Goal: Use online tool/utility: Utilize a website feature to perform a specific function

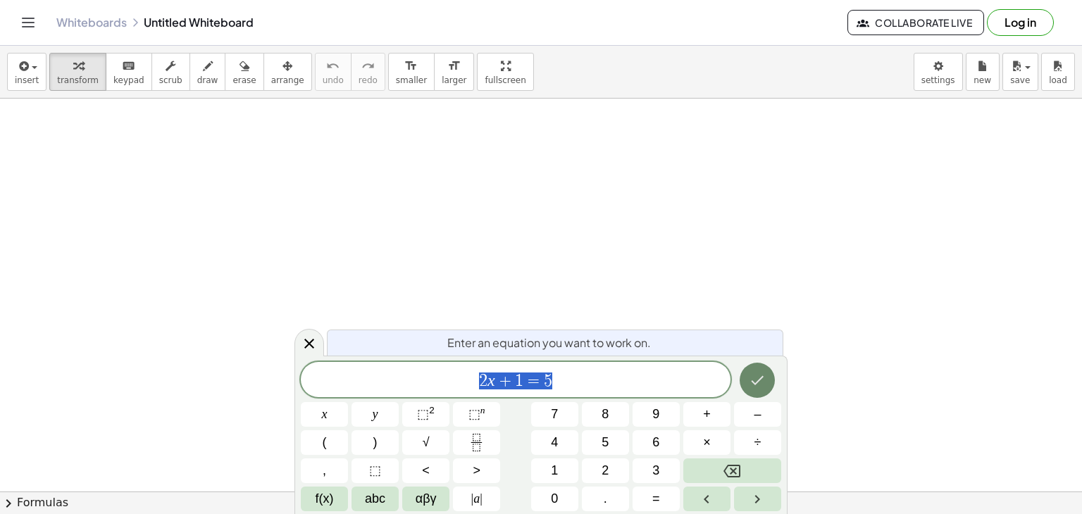
click at [756, 367] on button "Done" at bounding box center [756, 380] width 35 height 35
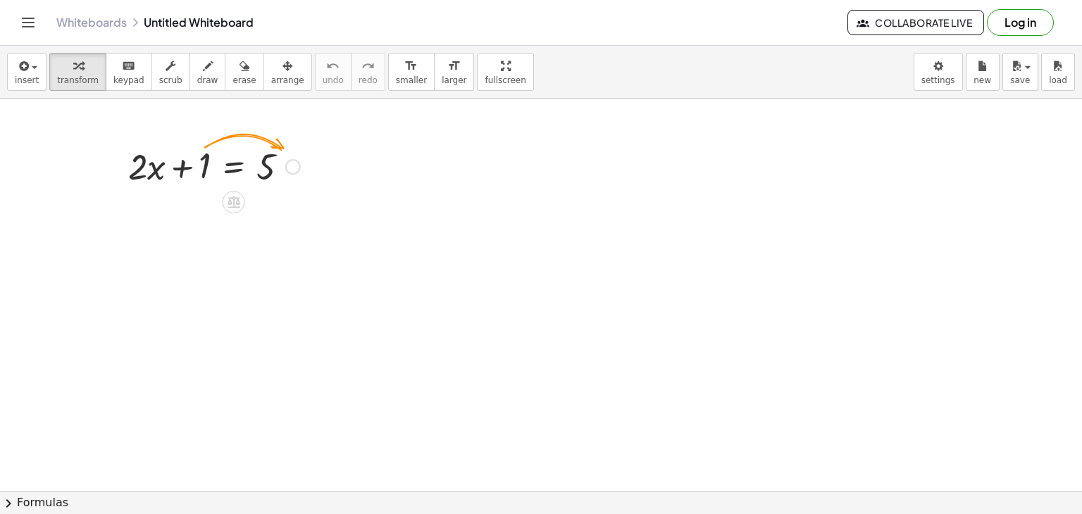
click at [292, 168] on div at bounding box center [292, 166] width 15 height 15
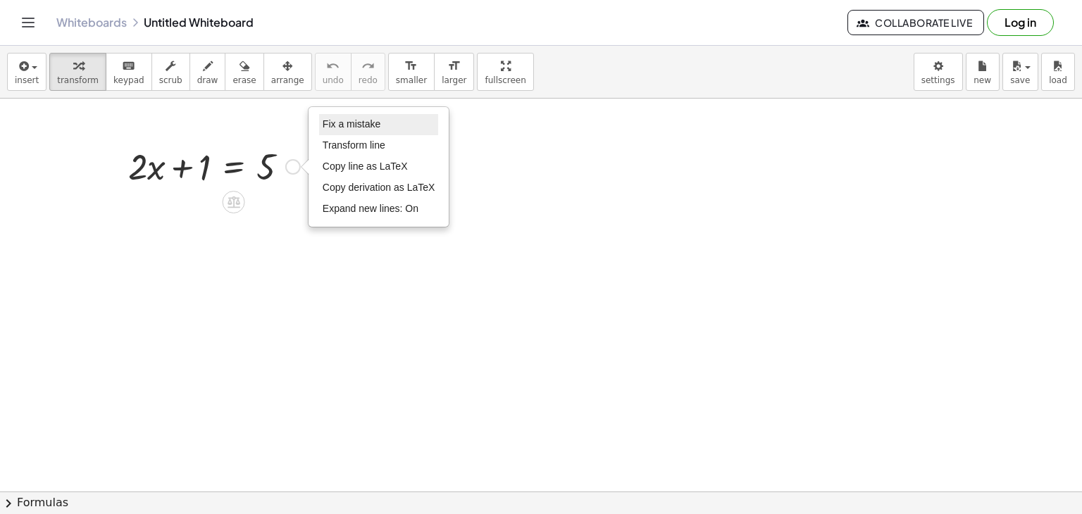
click at [366, 125] on span "Fix a mistake" at bounding box center [352, 123] width 58 height 11
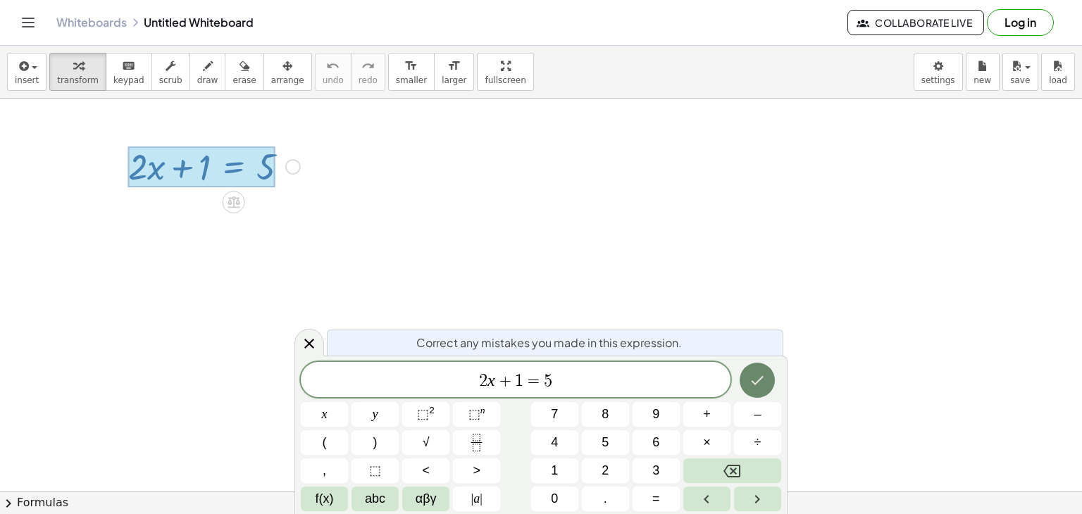
click at [745, 379] on button "Done" at bounding box center [756, 380] width 35 height 35
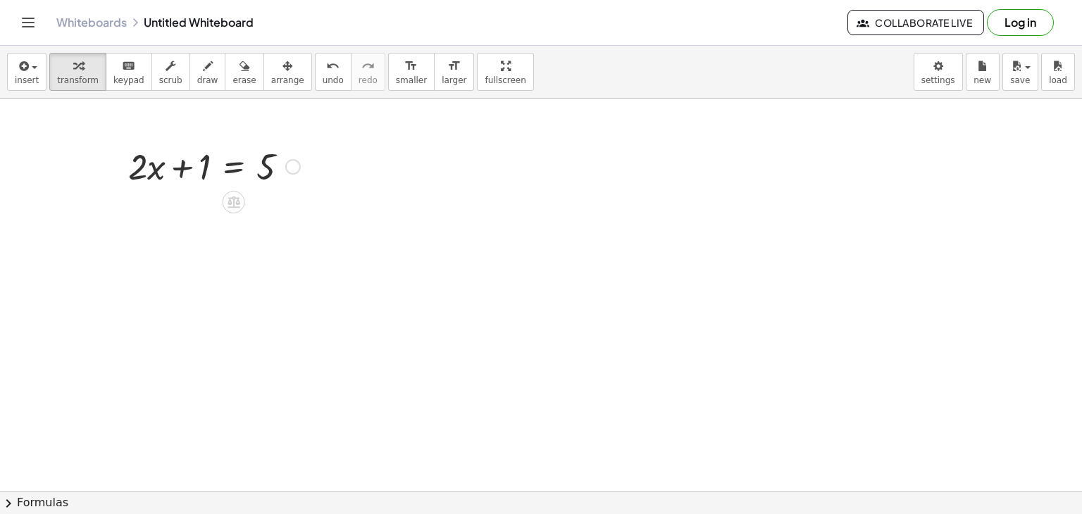
click at [234, 197] on icon at bounding box center [233, 202] width 13 height 12
click at [232, 203] on span "×" at bounding box center [234, 202] width 8 height 20
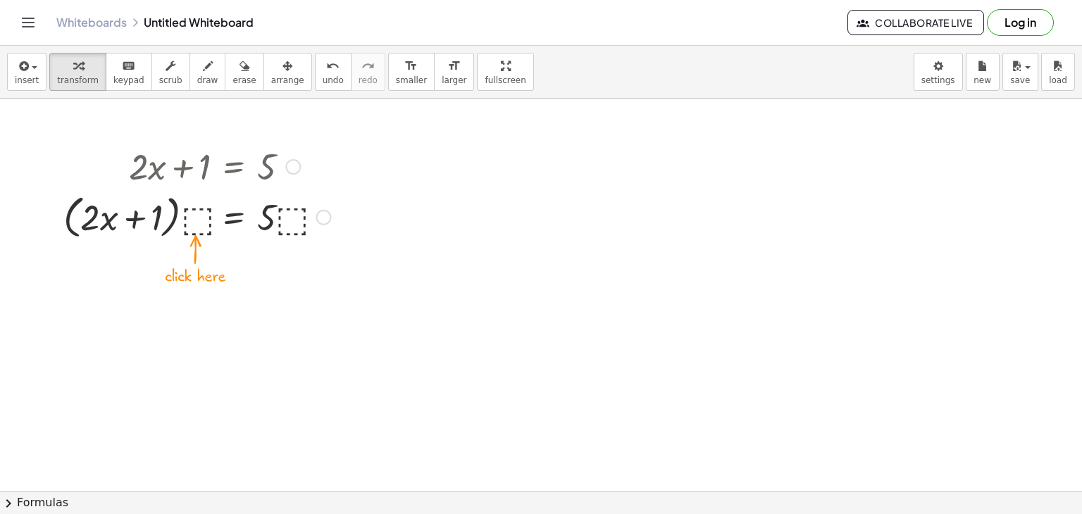
click at [187, 215] on div at bounding box center [196, 216] width 281 height 54
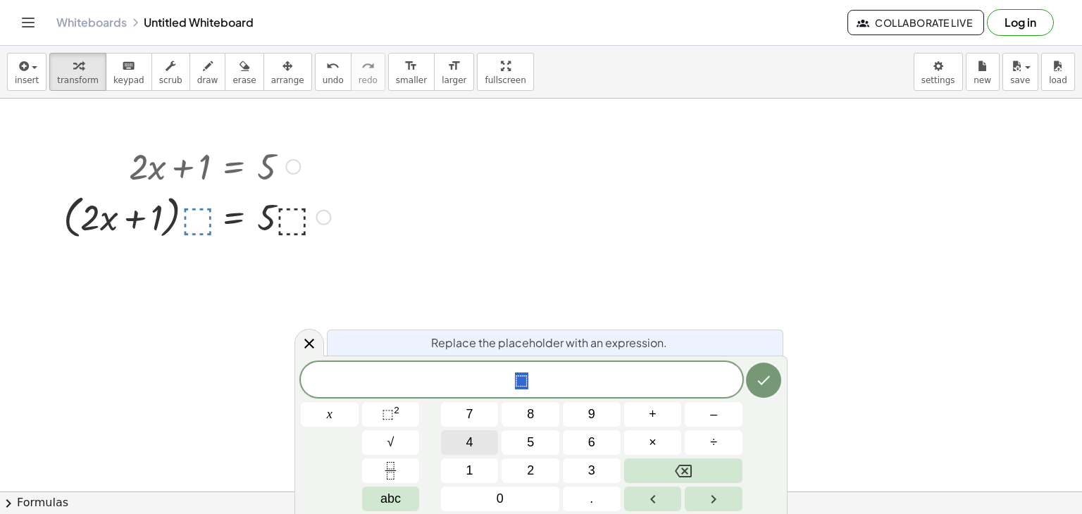
click at [484, 448] on button "4" at bounding box center [470, 442] width 58 height 25
click at [327, 215] on div "Fix a mistake Transform line Copy line as LaTeX Copy derivation as LaTeX Expand…" at bounding box center [322, 217] width 15 height 15
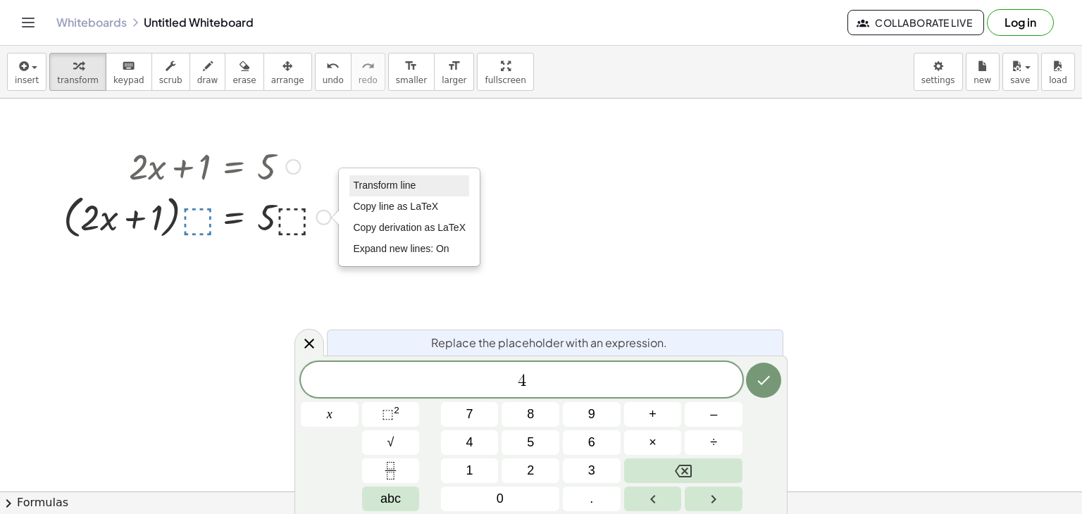
click at [423, 189] on li "Transform line" at bounding box center [409, 185] width 120 height 21
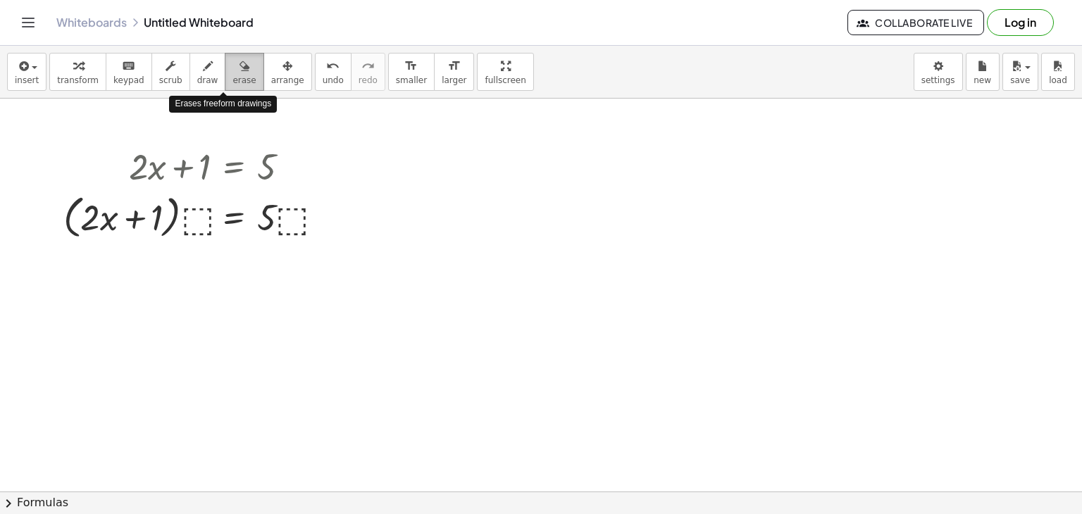
click at [225, 65] on button "erase" at bounding box center [244, 72] width 39 height 38
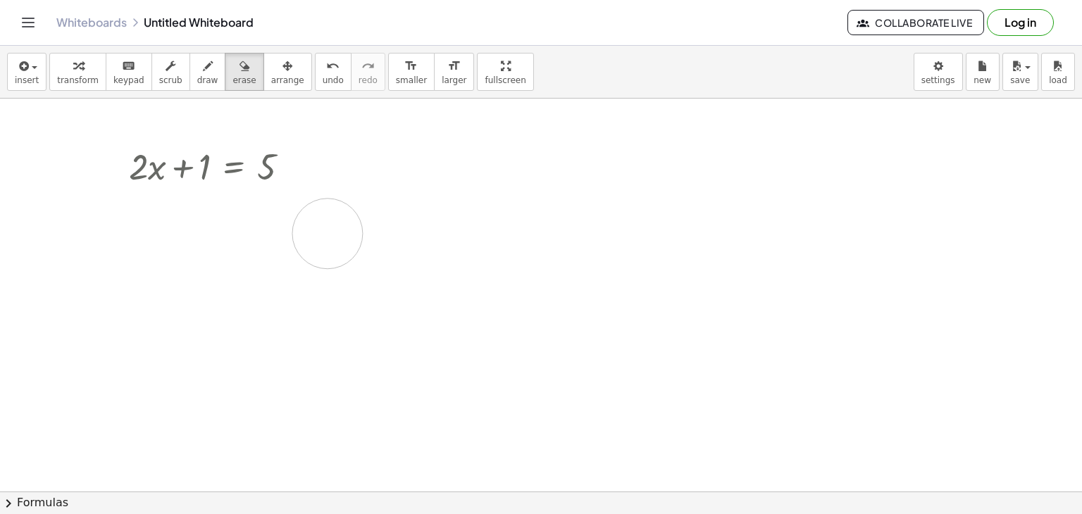
drag, startPoint x: 120, startPoint y: 270, endPoint x: 330, endPoint y: 233, distance: 212.3
drag, startPoint x: 135, startPoint y: 226, endPoint x: 385, endPoint y: 229, distance: 250.0
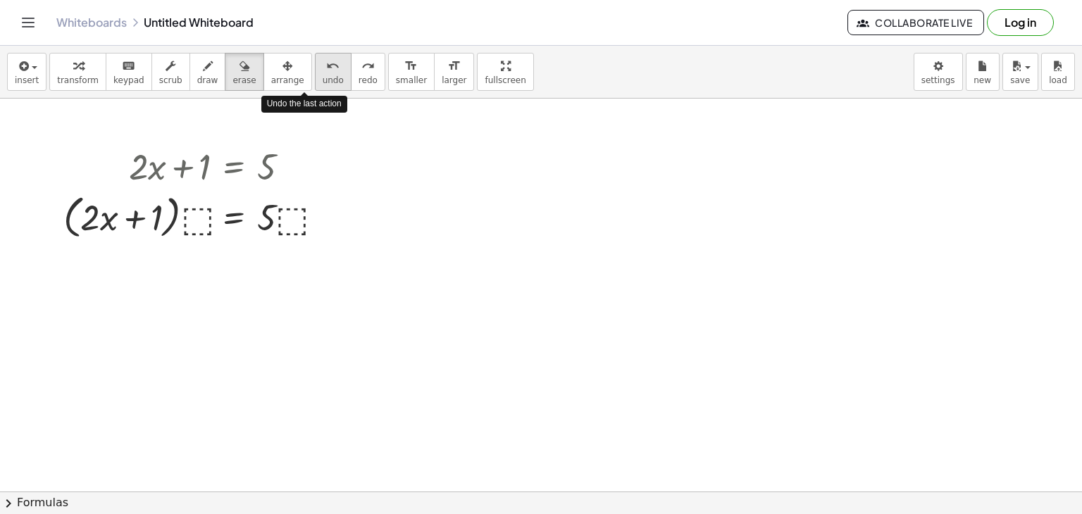
click at [323, 78] on span "undo" at bounding box center [333, 80] width 21 height 10
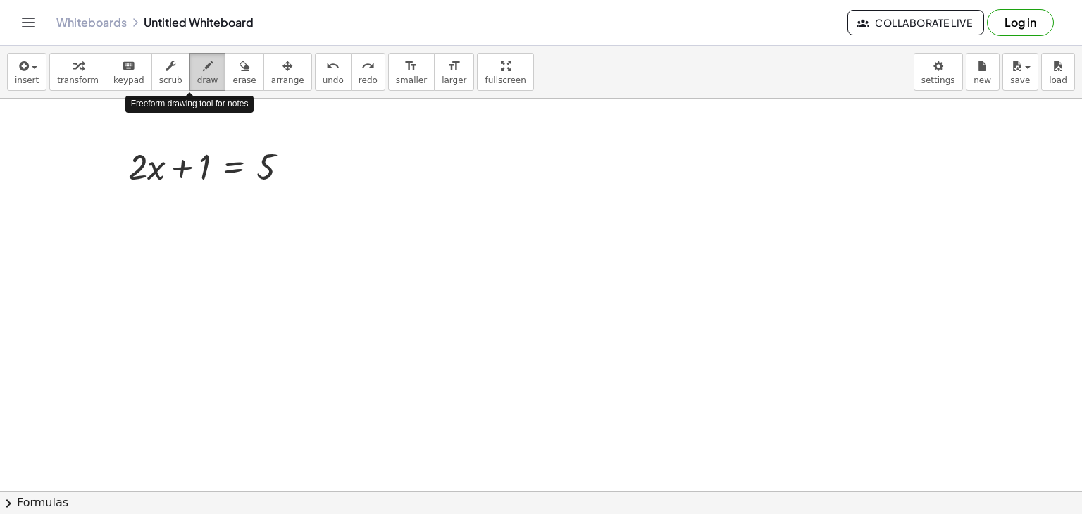
click at [201, 62] on button "draw" at bounding box center [207, 72] width 37 height 38
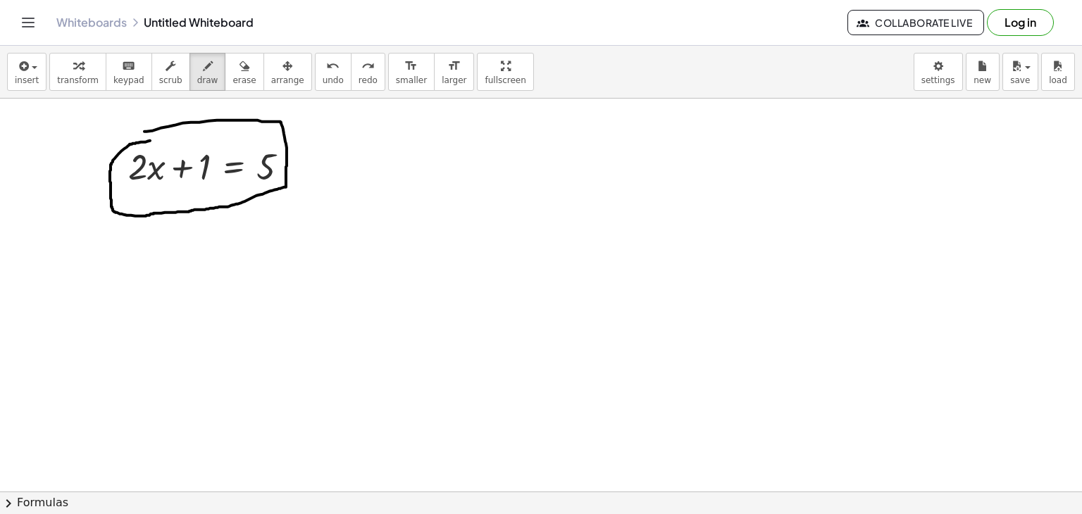
drag, startPoint x: 144, startPoint y: 131, endPoint x: 171, endPoint y: 132, distance: 26.8
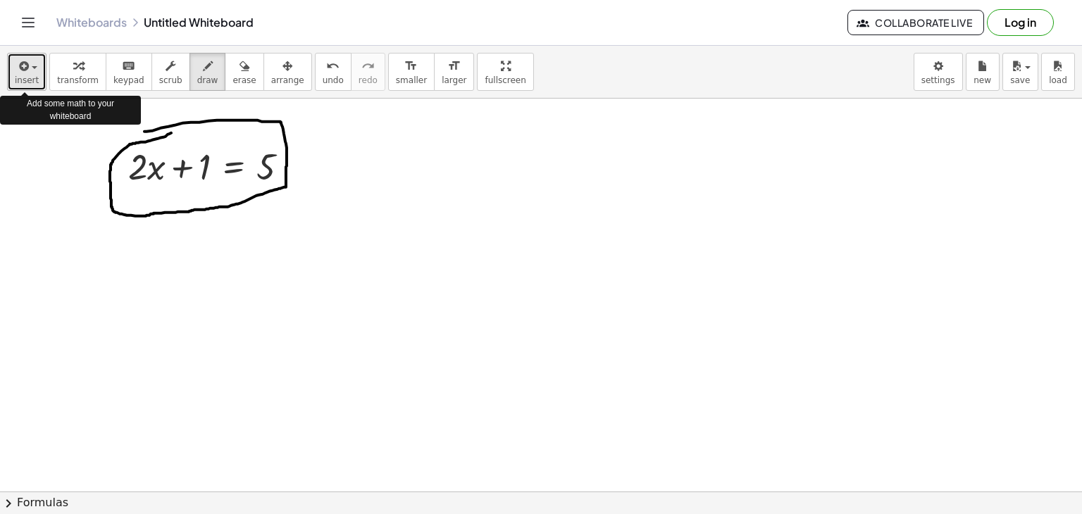
click at [42, 72] on button "insert" at bounding box center [26, 72] width 39 height 38
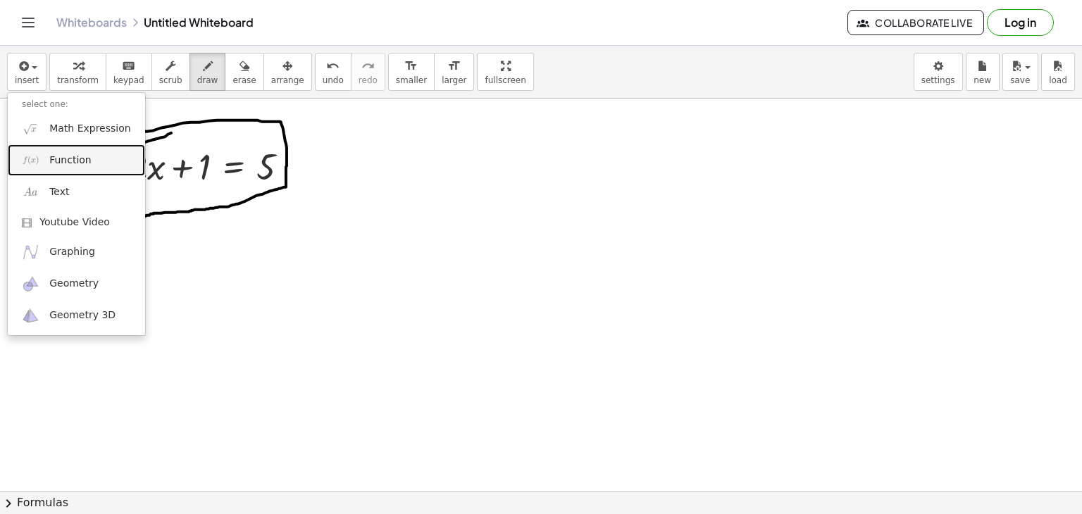
click at [87, 162] on link "Function" at bounding box center [76, 160] width 137 height 32
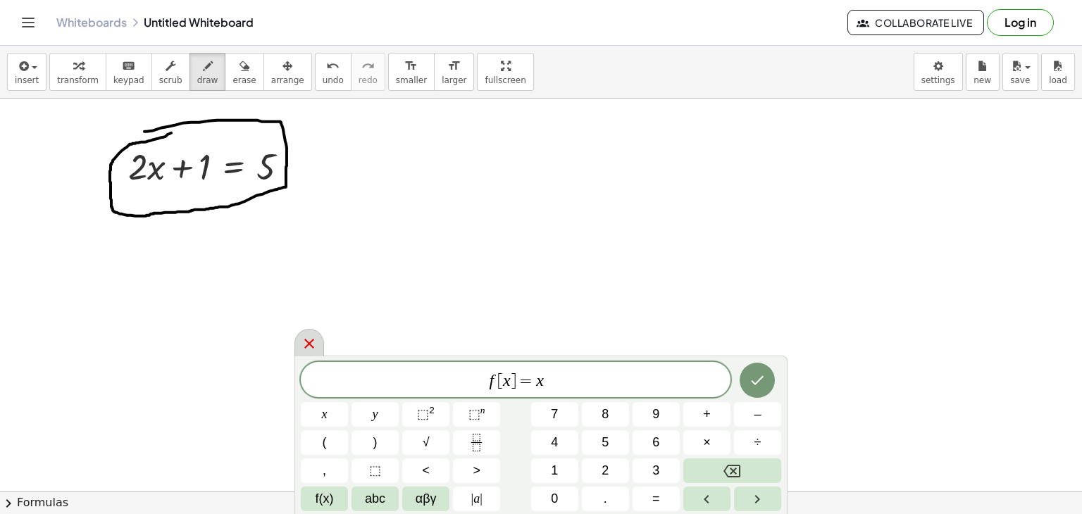
click at [309, 337] on icon at bounding box center [309, 343] width 17 height 17
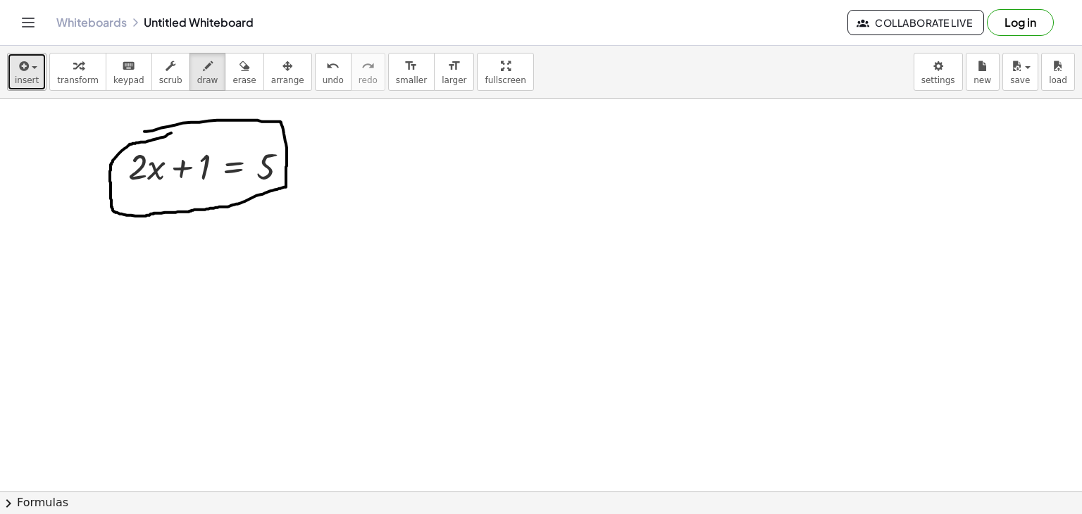
click at [23, 68] on icon "button" at bounding box center [22, 66] width 13 height 17
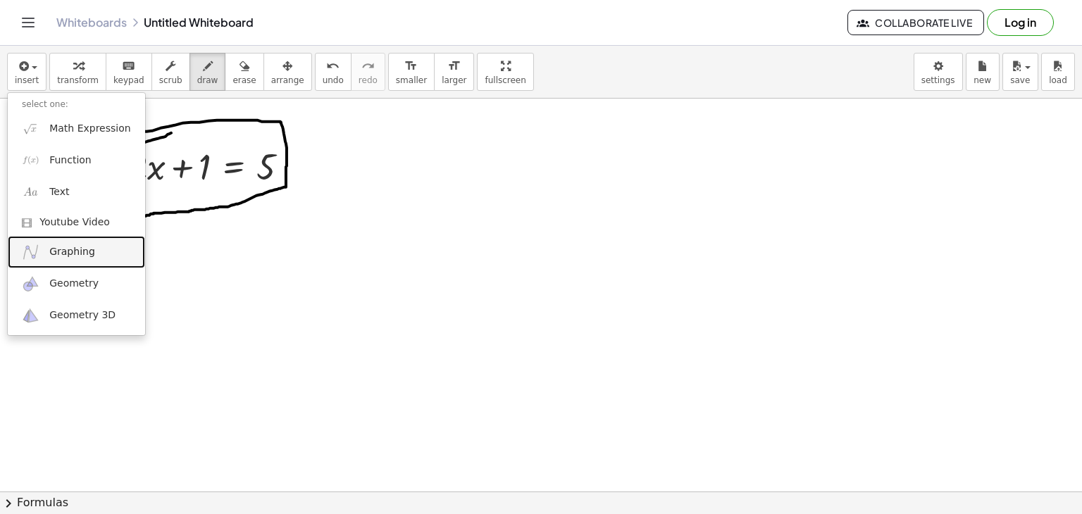
click at [84, 237] on link "Graphing" at bounding box center [76, 252] width 137 height 32
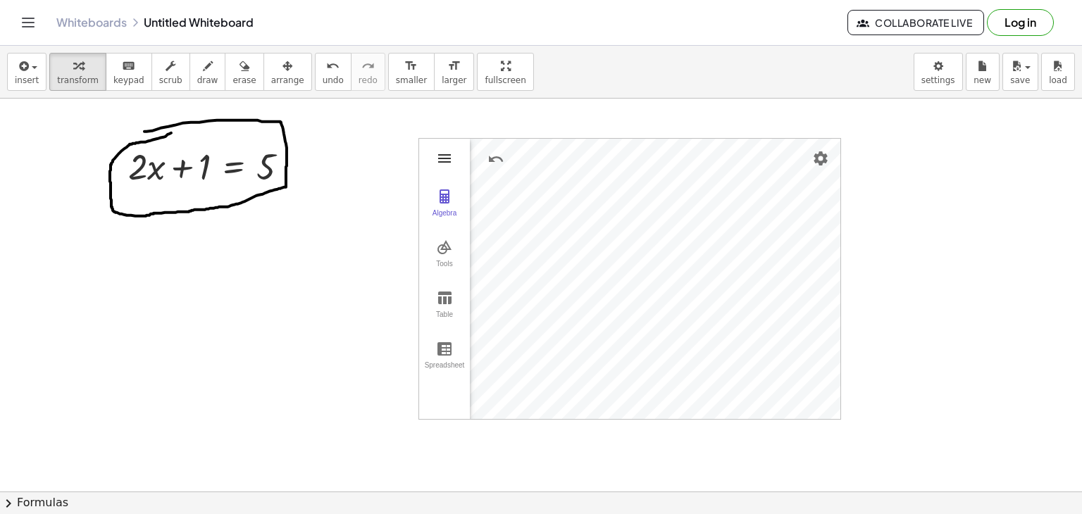
click at [439, 157] on img "Graphing Calculator" at bounding box center [444, 158] width 17 height 17
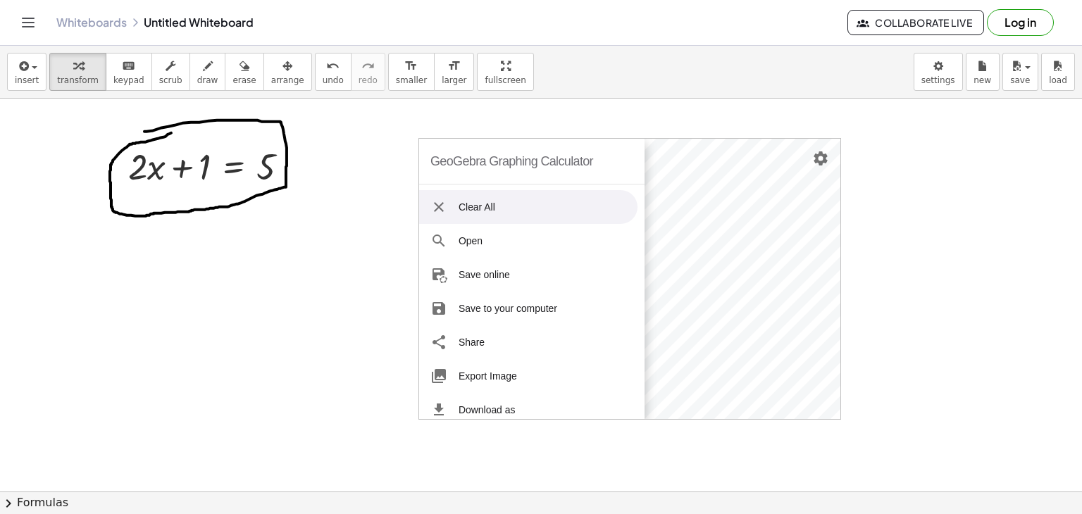
click at [485, 198] on li "Clear All" at bounding box center [528, 207] width 218 height 34
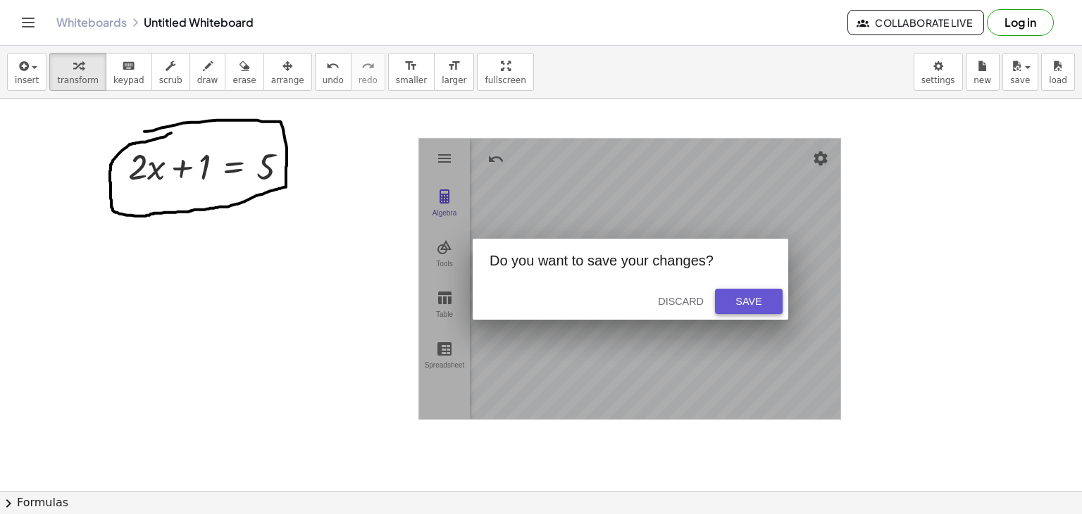
click at [762, 296] on div "Save" at bounding box center [748, 301] width 45 height 11
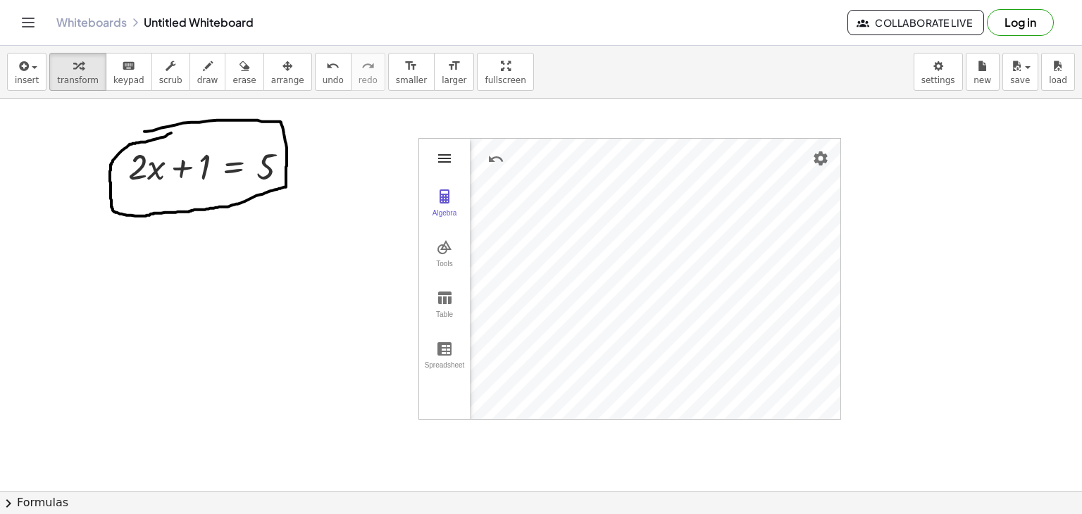
click at [451, 161] on img "Graphing Calculator" at bounding box center [444, 158] width 17 height 17
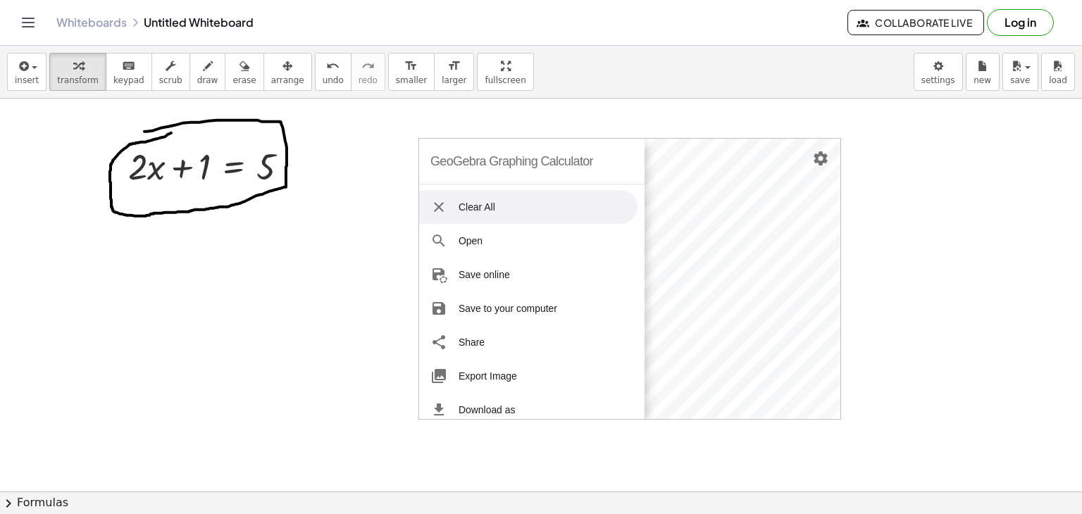
click at [478, 204] on li "Clear All" at bounding box center [528, 207] width 218 height 34
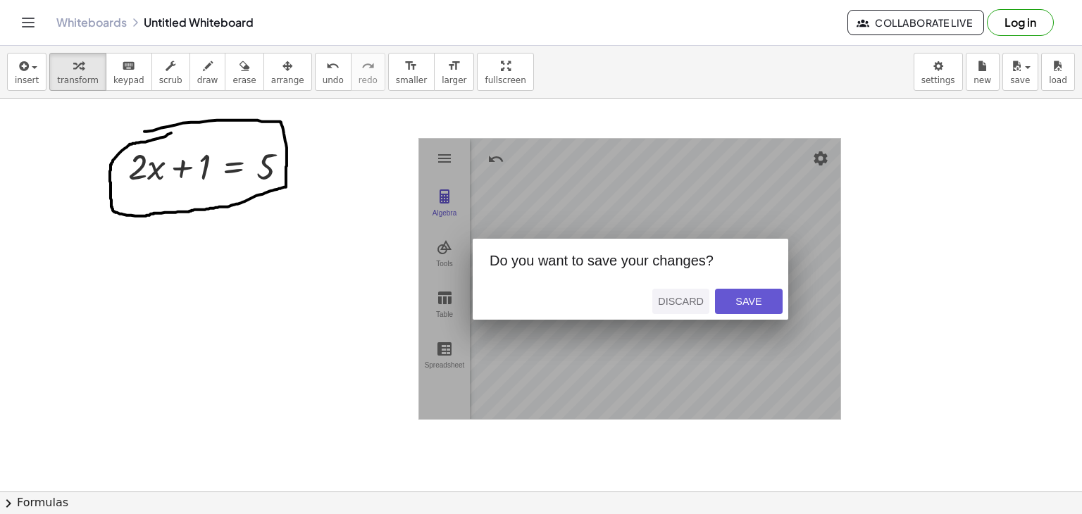
click at [668, 299] on div "Discard" at bounding box center [681, 301] width 46 height 11
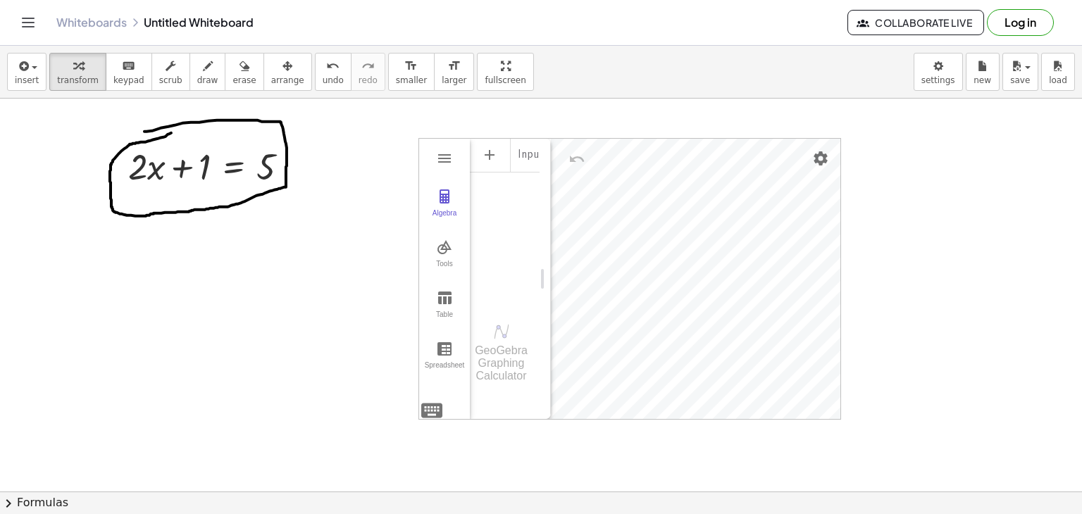
click at [500, 361] on div "GeoGebra Graphing Calculator" at bounding box center [501, 363] width 63 height 38
click at [445, 291] on img "Graphing Calculator" at bounding box center [444, 297] width 17 height 17
click at [449, 265] on div "Tools" at bounding box center [444, 270] width 45 height 20
click at [506, 269] on button "Point" at bounding box center [509, 268] width 56 height 51
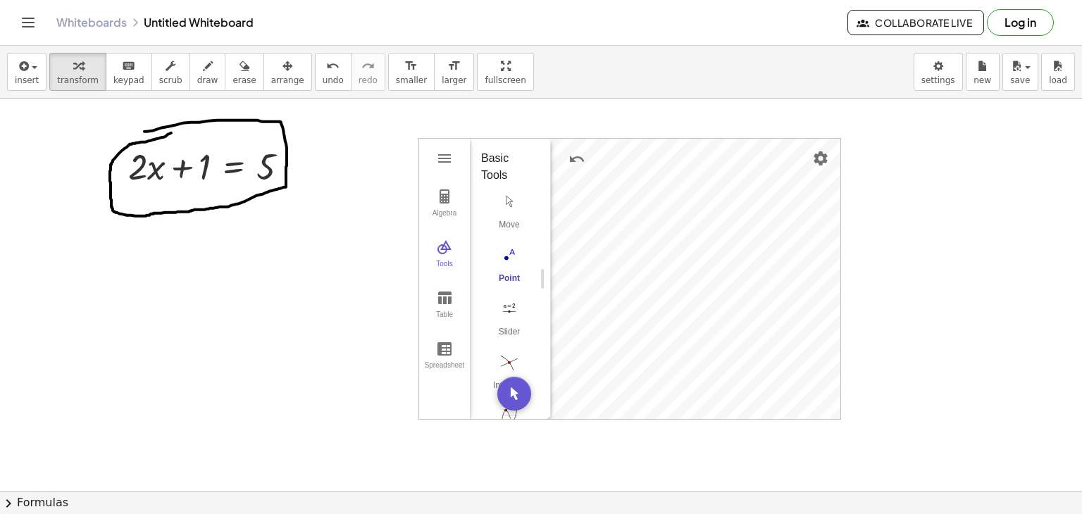
click at [532, 182] on div "Basic Tools Move Point Slider Intersect Extremum Roots Best Fit Line Edit Selec…" at bounding box center [505, 279] width 70 height 280
click at [505, 336] on img "Delete. Select object which should be deleted" at bounding box center [509, 334] width 56 height 23
click at [523, 344] on div "Algebra Tools Table Spreadsheet Input… GeoGebra Graphing Calculator Basic Tools…" at bounding box center [629, 279] width 421 height 280
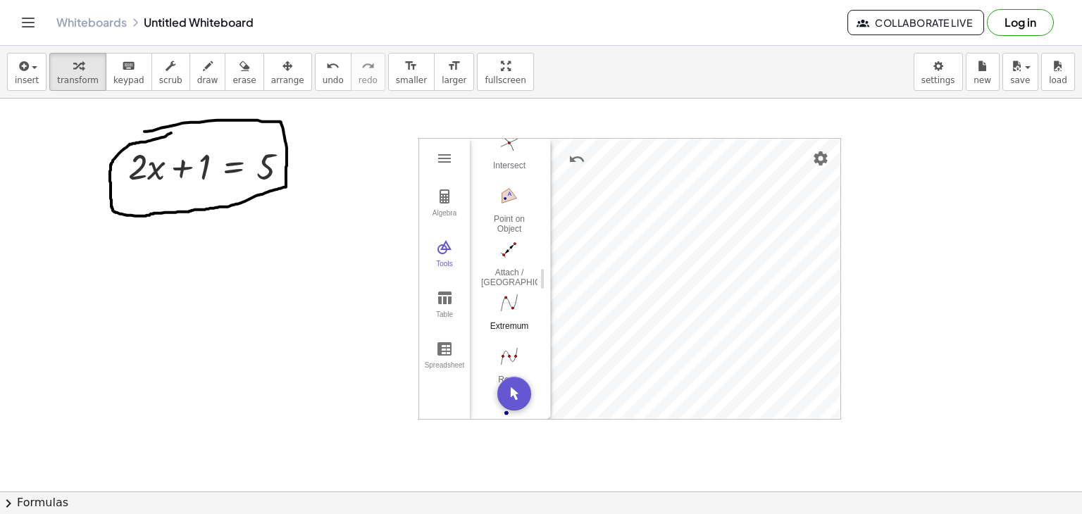
click at [449, 356] on div "Algebra Tools Table Spreadsheet Input… GeoGebra Graphing Calculator Basic Tools…" at bounding box center [629, 279] width 421 height 280
click at [449, 356] on button "Spreadsheet" at bounding box center [444, 355] width 51 height 51
drag, startPoint x: 517, startPoint y: 196, endPoint x: 515, endPoint y: 381, distance: 185.2
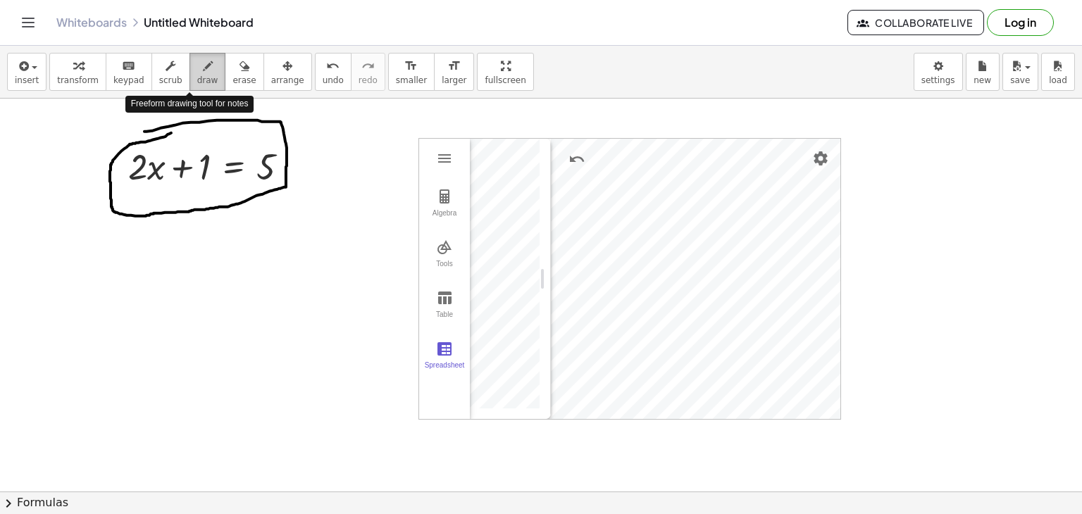
click at [197, 80] on span "draw" at bounding box center [207, 80] width 21 height 10
drag, startPoint x: 125, startPoint y: 241, endPoint x: 143, endPoint y: 265, distance: 30.1
drag, startPoint x: 151, startPoint y: 252, endPoint x: 177, endPoint y: 268, distance: 31.3
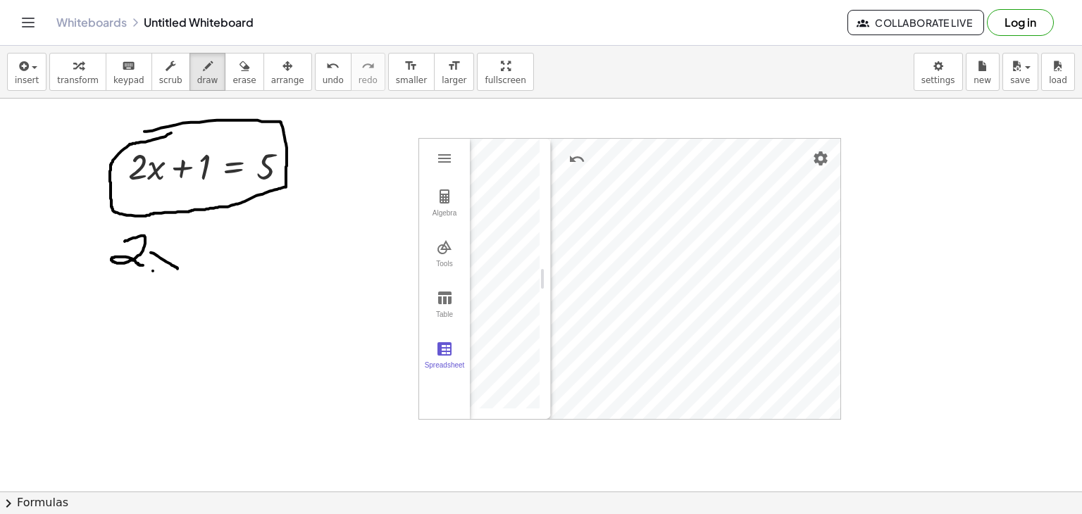
drag, startPoint x: 153, startPoint y: 270, endPoint x: 162, endPoint y: 261, distance: 13.5
drag, startPoint x: 179, startPoint y: 257, endPoint x: 196, endPoint y: 254, distance: 18.0
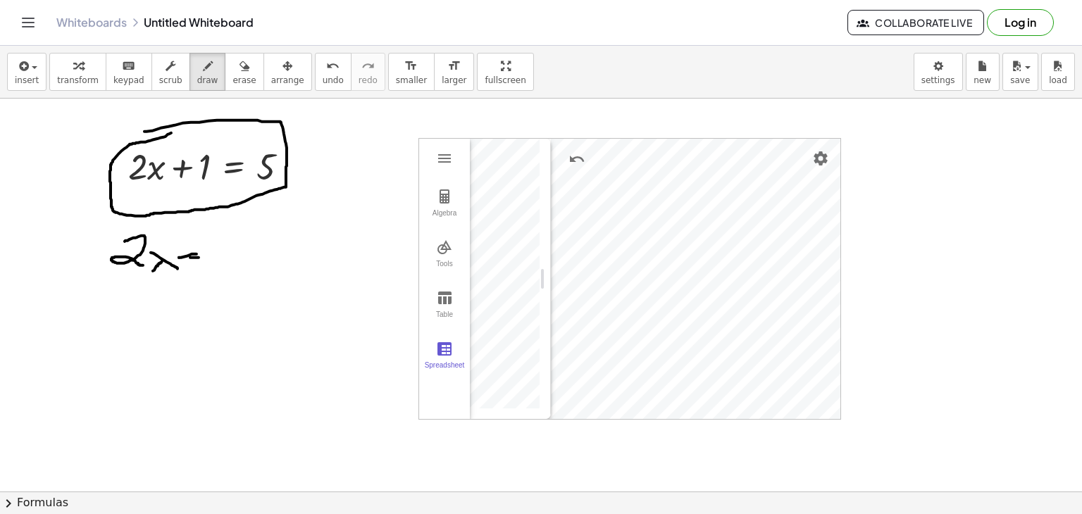
drag, startPoint x: 190, startPoint y: 257, endPoint x: 203, endPoint y: 256, distance: 12.7
drag, startPoint x: 223, startPoint y: 244, endPoint x: 208, endPoint y: 280, distance: 38.2
drag, startPoint x: 252, startPoint y: 270, endPoint x: 261, endPoint y: 270, distance: 9.2
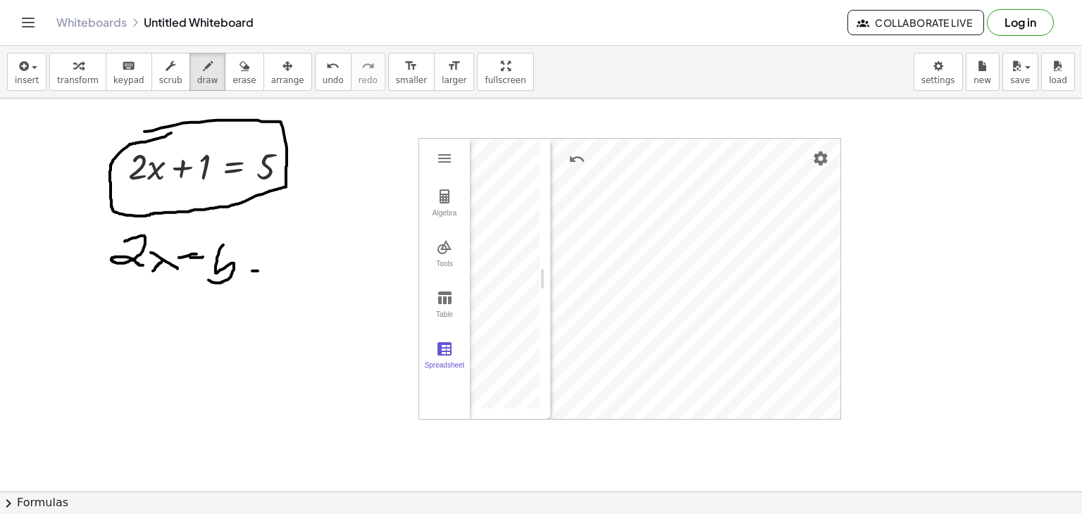
drag, startPoint x: 287, startPoint y: 258, endPoint x: 285, endPoint y: 289, distance: 31.1
drag, startPoint x: 127, startPoint y: 303, endPoint x: 156, endPoint y: 325, distance: 36.2
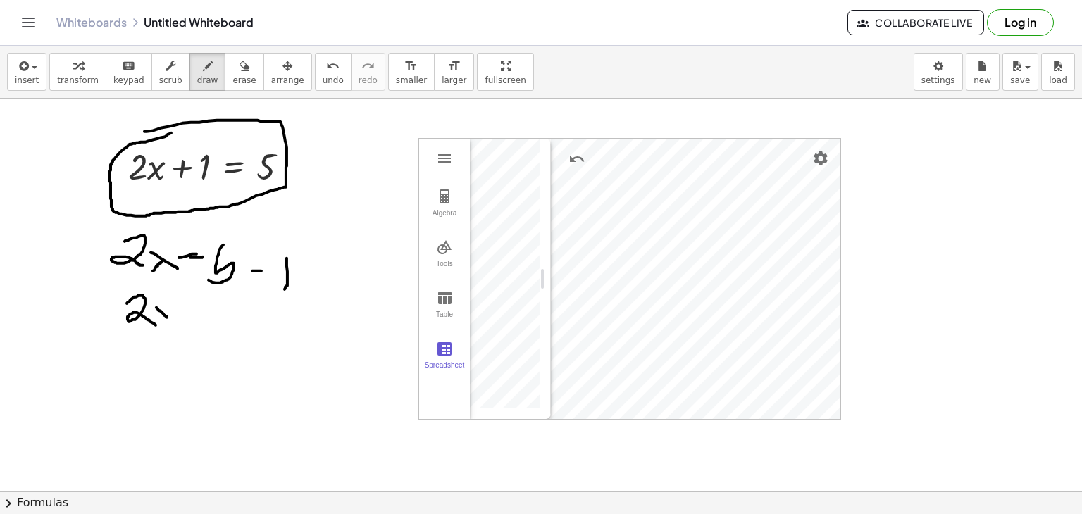
drag, startPoint x: 156, startPoint y: 307, endPoint x: 167, endPoint y: 317, distance: 14.4
drag, startPoint x: 155, startPoint y: 311, endPoint x: 166, endPoint y: 304, distance: 13.3
drag, startPoint x: 189, startPoint y: 308, endPoint x: 197, endPoint y: 307, distance: 8.5
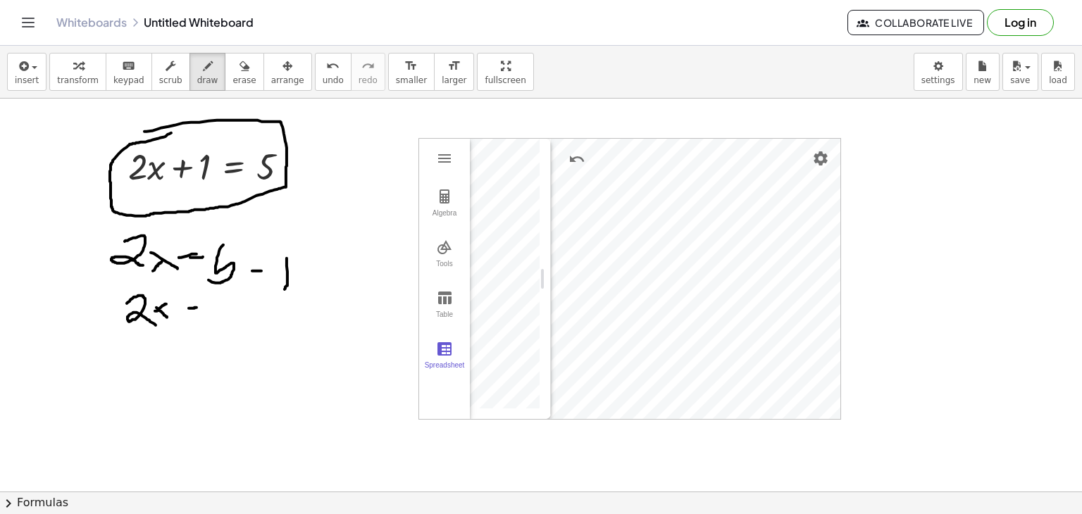
drag, startPoint x: 213, startPoint y: 305, endPoint x: 233, endPoint y: 303, distance: 19.8
drag, startPoint x: 139, startPoint y: 356, endPoint x: 152, endPoint y: 369, distance: 18.4
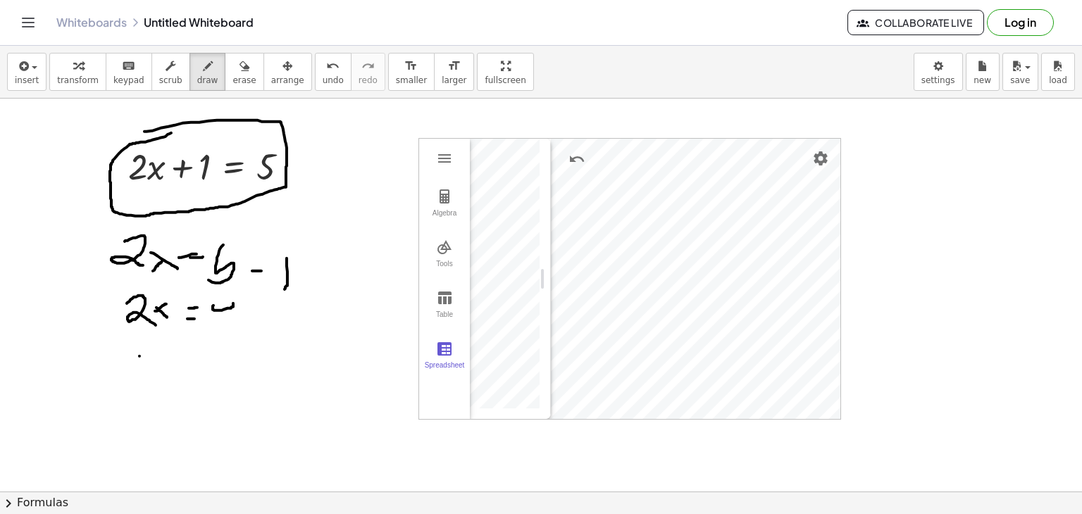
drag, startPoint x: 158, startPoint y: 346, endPoint x: 117, endPoint y: 412, distance: 78.2
drag, startPoint x: 179, startPoint y: 356, endPoint x: 186, endPoint y: 354, distance: 7.4
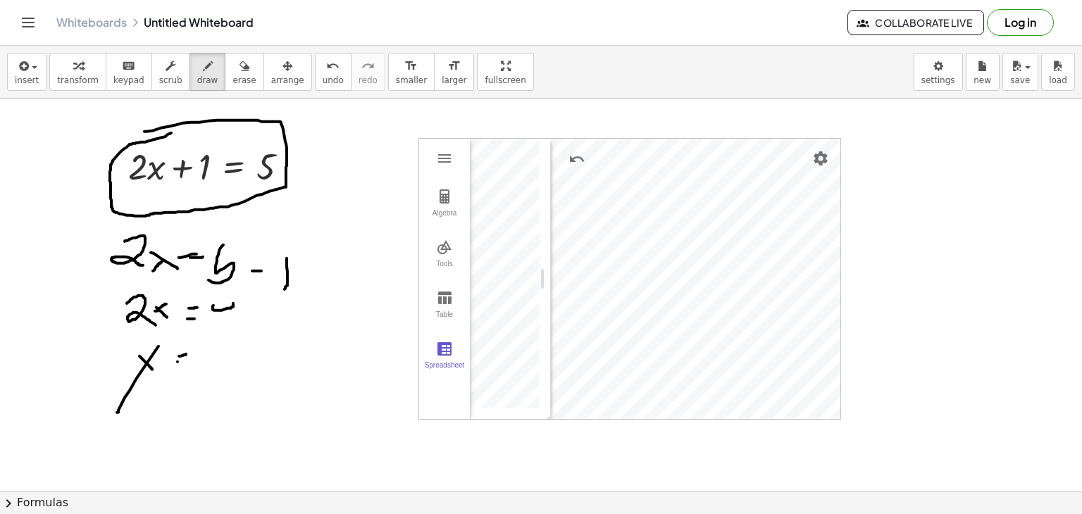
drag, startPoint x: 177, startPoint y: 361, endPoint x: 199, endPoint y: 361, distance: 21.1
drag, startPoint x: 211, startPoint y: 350, endPoint x: 227, endPoint y: 375, distance: 29.7
drag, startPoint x: 220, startPoint y: 386, endPoint x: 296, endPoint y: 385, distance: 75.4
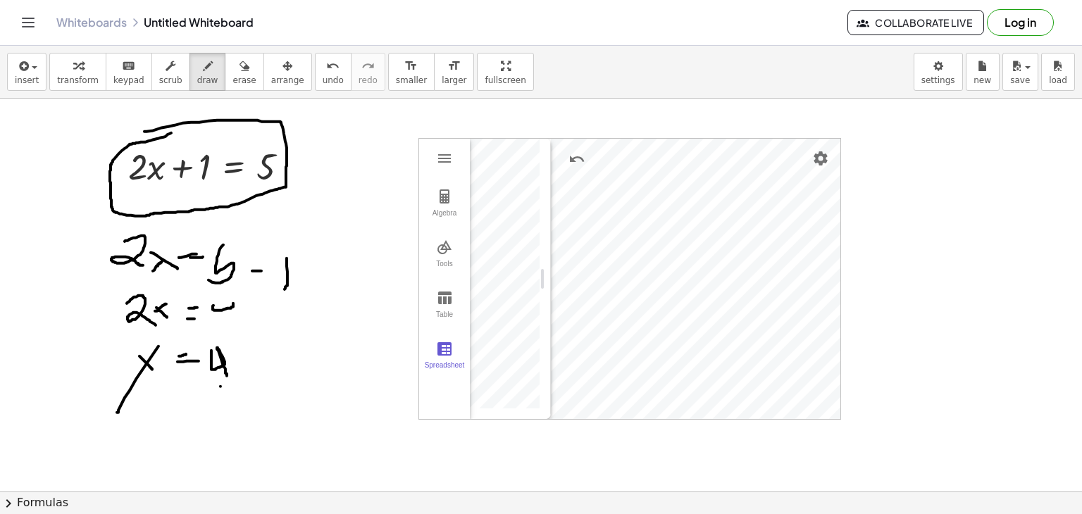
drag, startPoint x: 239, startPoint y: 407, endPoint x: 265, endPoint y: 427, distance: 33.7
click at [197, 82] on span "draw" at bounding box center [207, 80] width 21 height 10
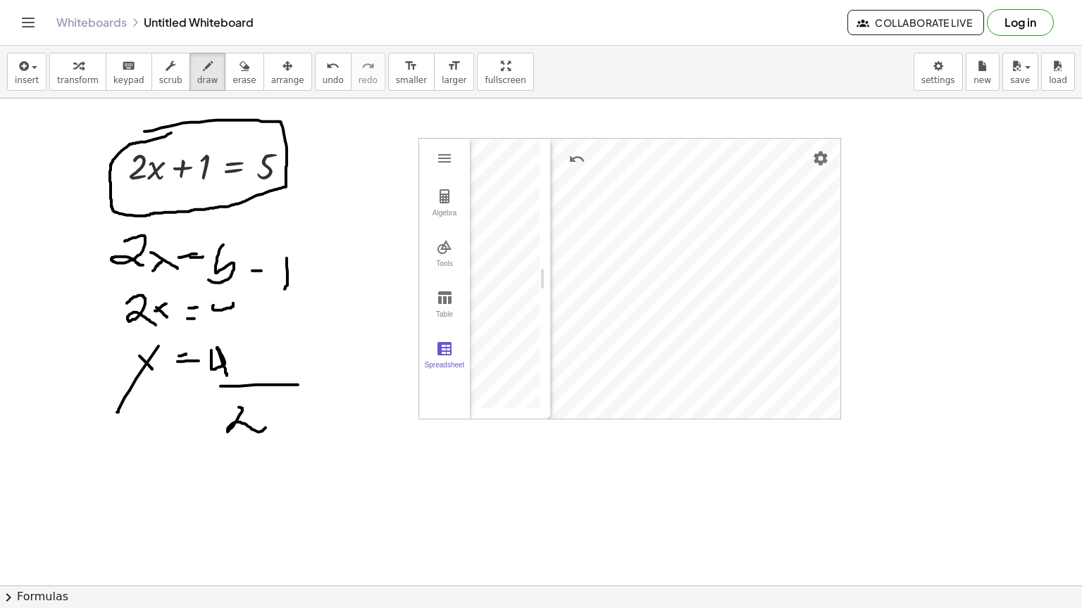
drag, startPoint x: 451, startPoint y: 78, endPoint x: 451, endPoint y: 139, distance: 61.3
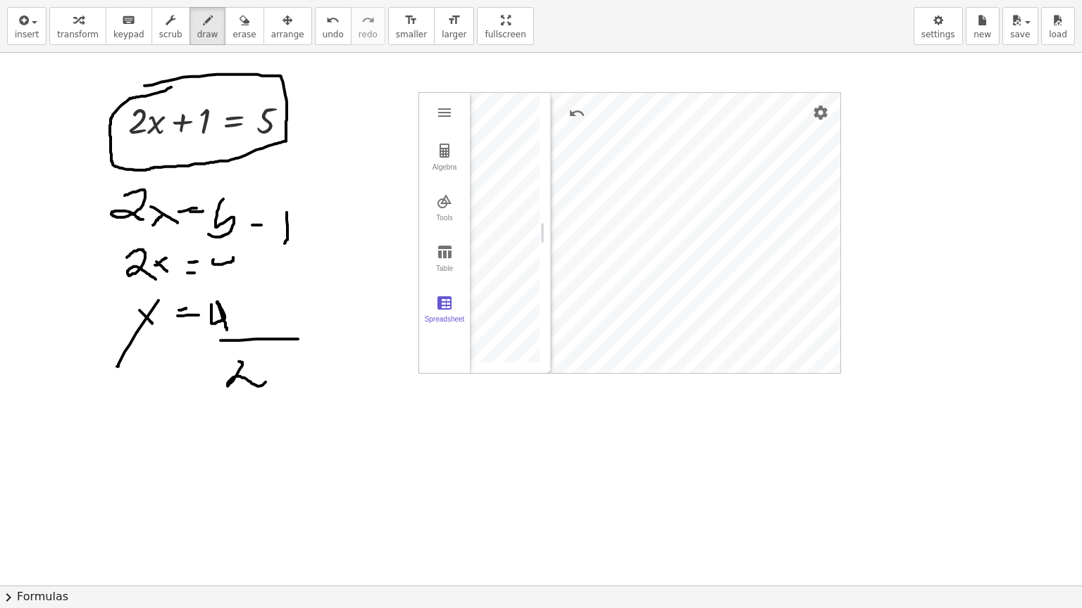
click at [451, 139] on div "insert select one: Math Expression Function Text Youtube Video Graphing Geometr…" at bounding box center [541, 304] width 1082 height 608
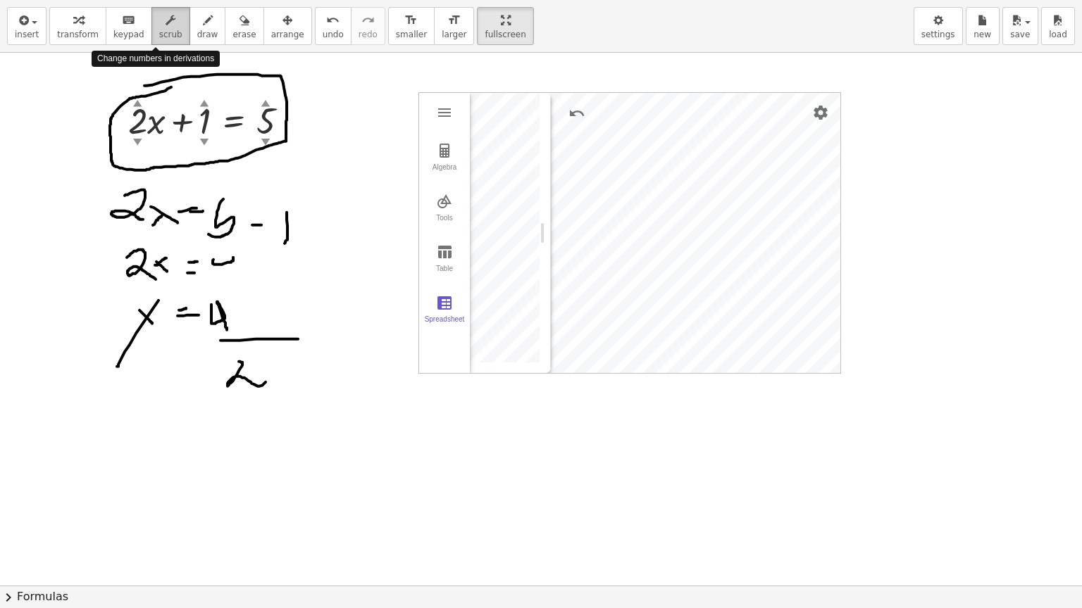
click at [171, 30] on button "scrub" at bounding box center [170, 26] width 39 height 38
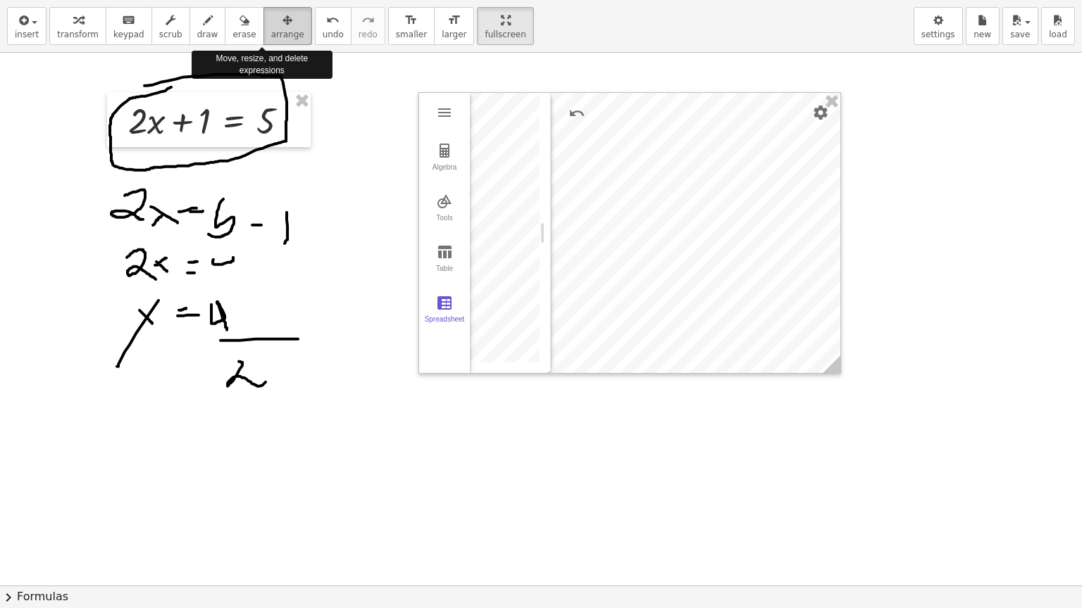
click at [282, 25] on icon "button" at bounding box center [287, 20] width 10 height 17
drag, startPoint x: 358, startPoint y: 239, endPoint x: 411, endPoint y: 256, distance: 55.9
click at [411, 256] on div at bounding box center [541, 586] width 1082 height 1066
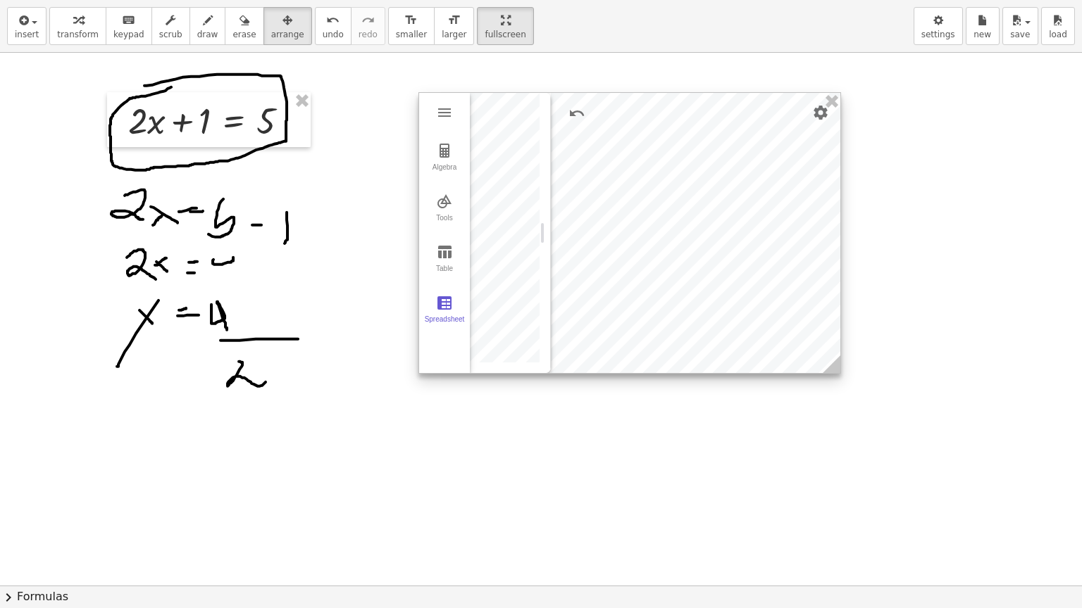
drag, startPoint x: 411, startPoint y: 256, endPoint x: 613, endPoint y: 51, distance: 287.8
click at [613, 51] on div "insert select one: Math Expression Function Text Youtube Video Graphing Geometr…" at bounding box center [541, 304] width 1082 height 608
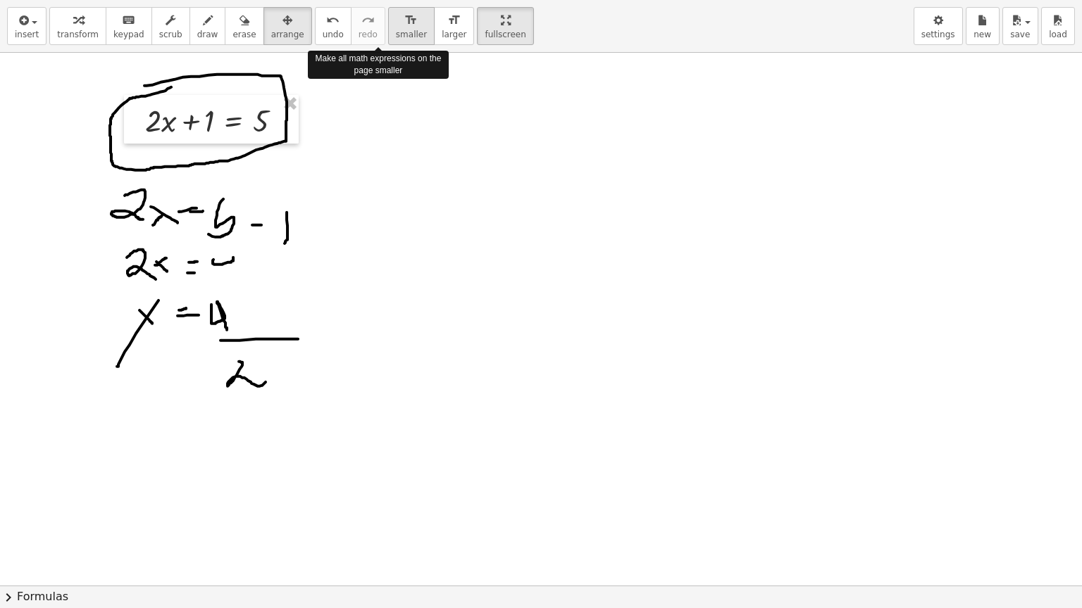
click at [396, 37] on span "smaller" at bounding box center [411, 35] width 31 height 10
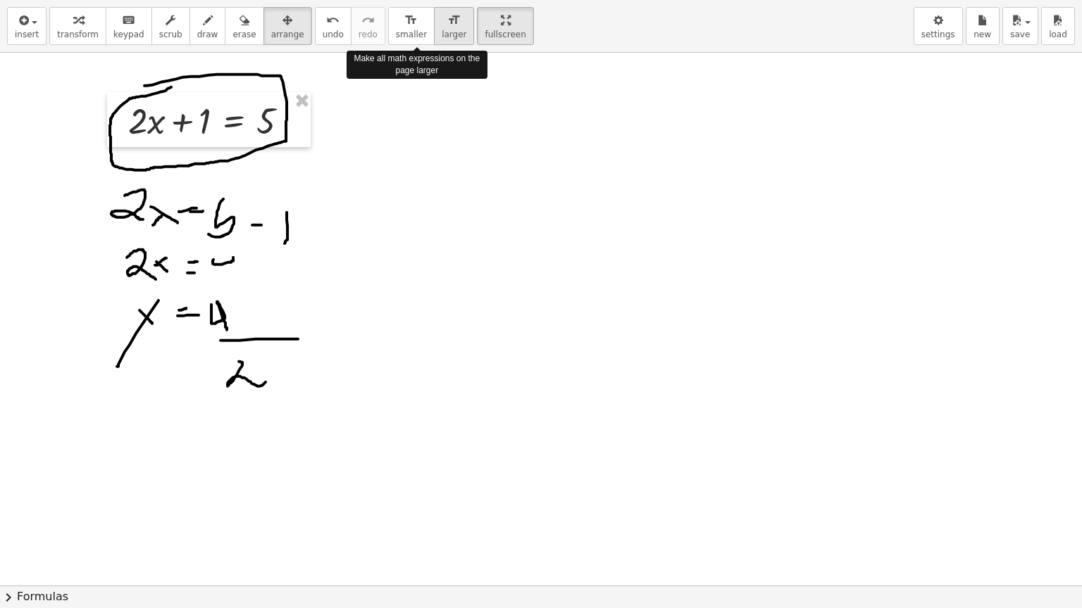
click at [442, 30] on span "larger" at bounding box center [454, 35] width 25 height 10
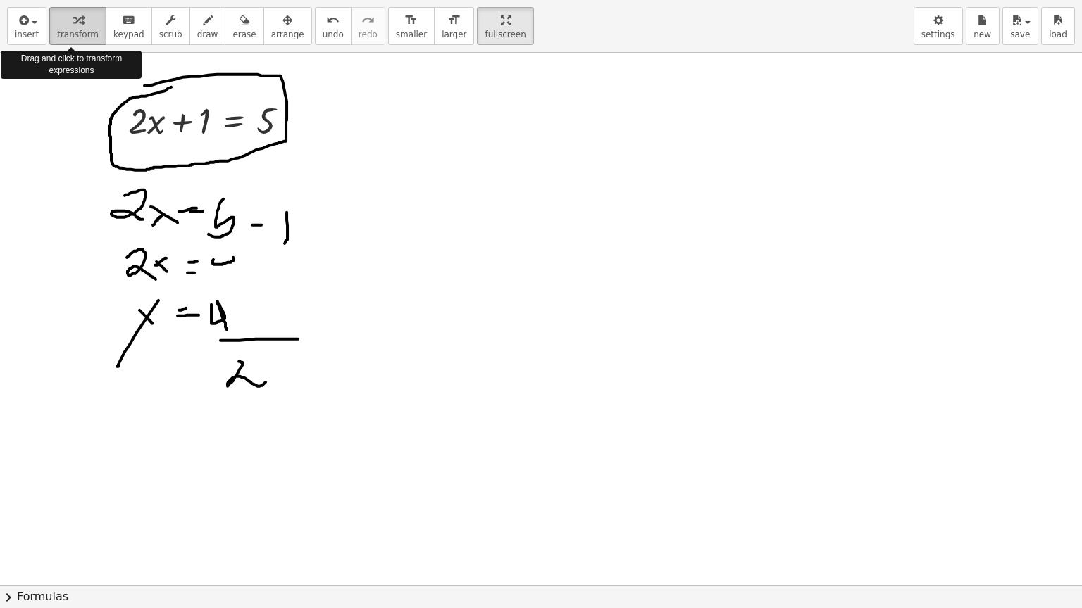
click at [65, 30] on span "transform" at bounding box center [78, 35] width 42 height 10
drag, startPoint x: 123, startPoint y: 244, endPoint x: 115, endPoint y: 229, distance: 17.3
click at [115, 229] on div at bounding box center [541, 586] width 1082 height 1066
drag, startPoint x: 115, startPoint y: 229, endPoint x: 180, endPoint y: 310, distance: 103.7
click at [180, 310] on div at bounding box center [541, 586] width 1082 height 1066
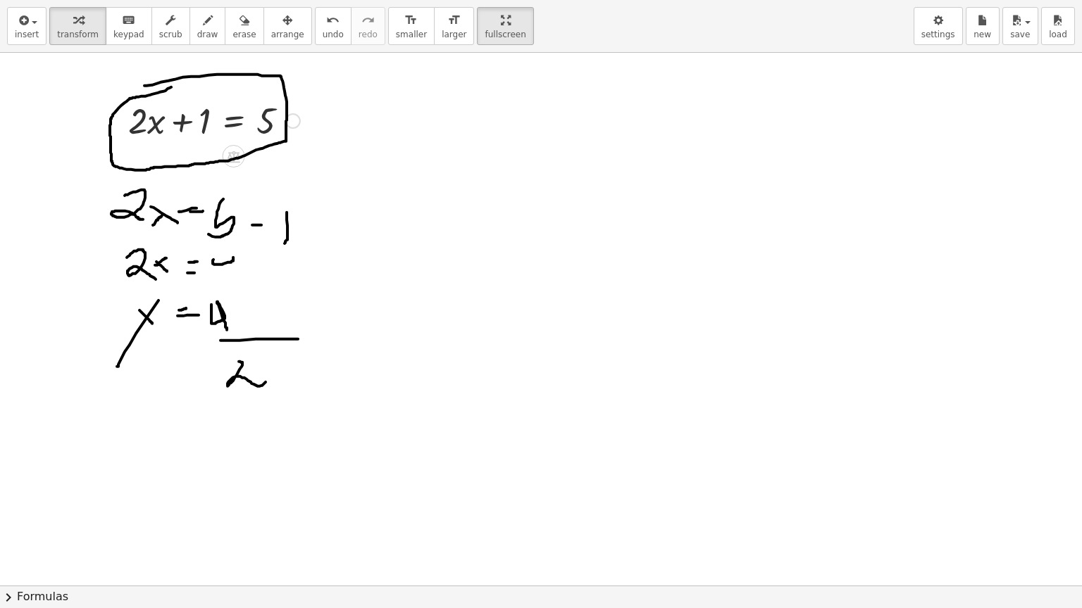
drag, startPoint x: 180, startPoint y: 310, endPoint x: 201, endPoint y: 87, distance: 223.5
click at [201, 87] on div at bounding box center [541, 586] width 1082 height 1066
drag, startPoint x: 201, startPoint y: 87, endPoint x: 232, endPoint y: 154, distance: 73.4
click at [232, 154] on div "+ · 2 · x + 1 = 5" at bounding box center [541, 586] width 1082 height 1066
click at [232, 154] on icon at bounding box center [233, 157] width 13 height 12
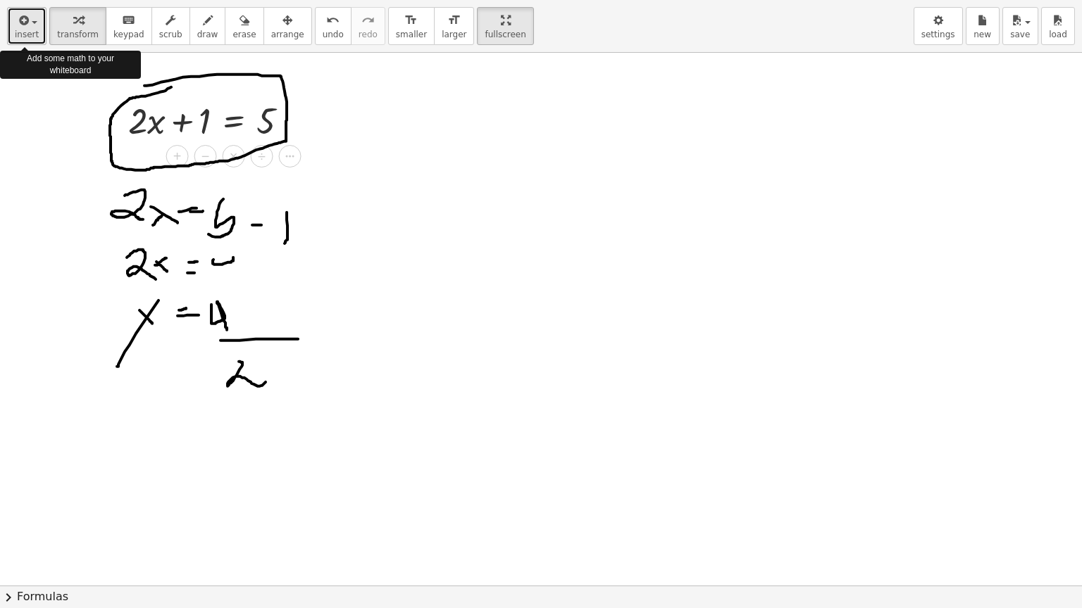
drag, startPoint x: 37, startPoint y: 36, endPoint x: 20, endPoint y: 20, distance: 22.9
click at [20, 20] on icon "button" at bounding box center [22, 20] width 13 height 17
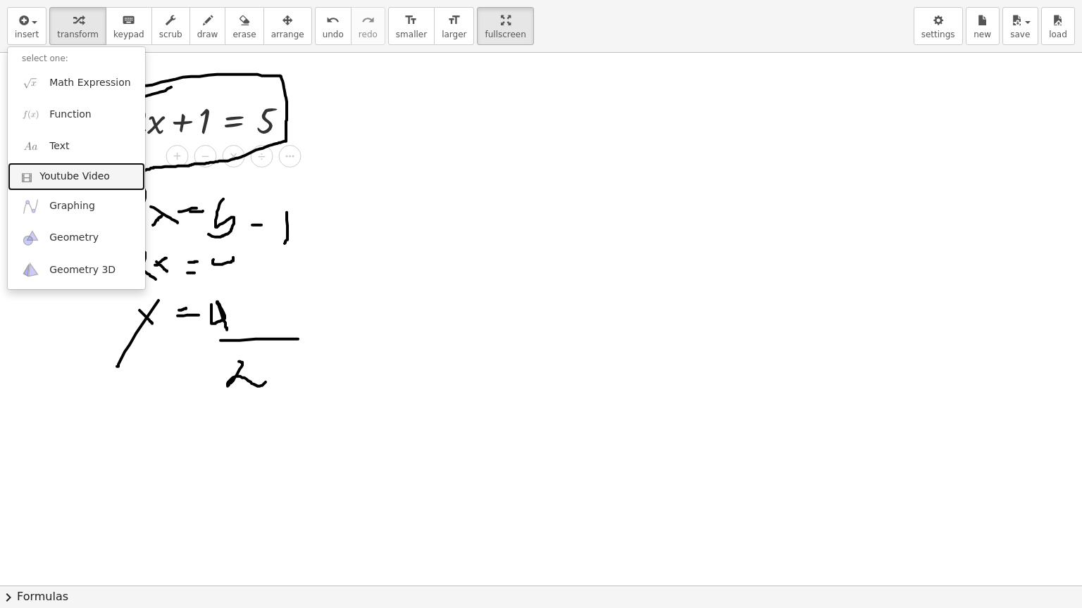
click at [59, 187] on link "Youtube Video" at bounding box center [76, 177] width 137 height 28
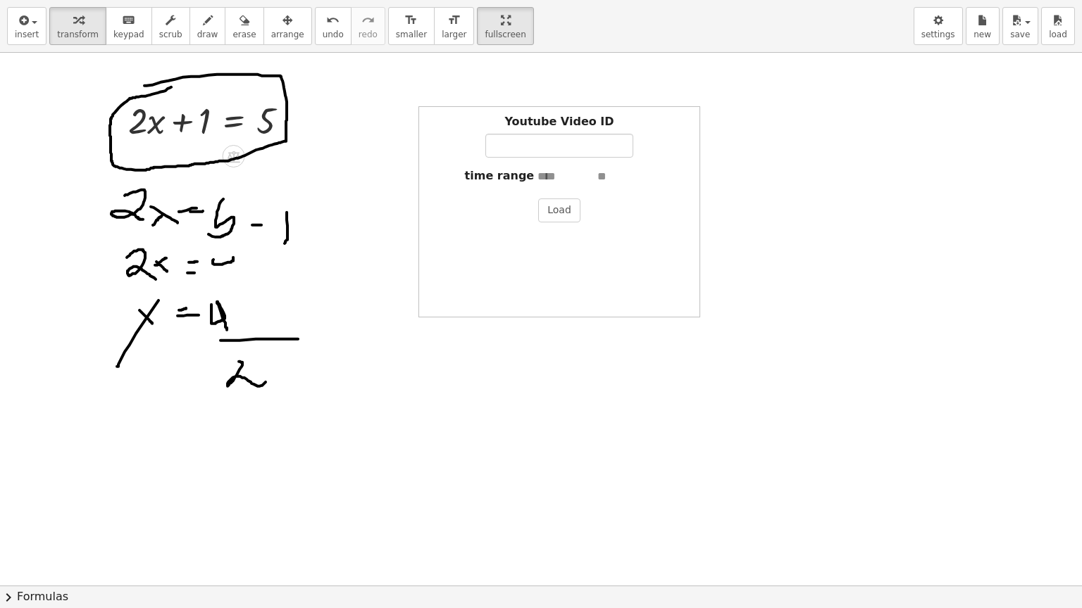
click at [558, 177] on input "text" at bounding box center [565, 177] width 56 height 16
type input "*"
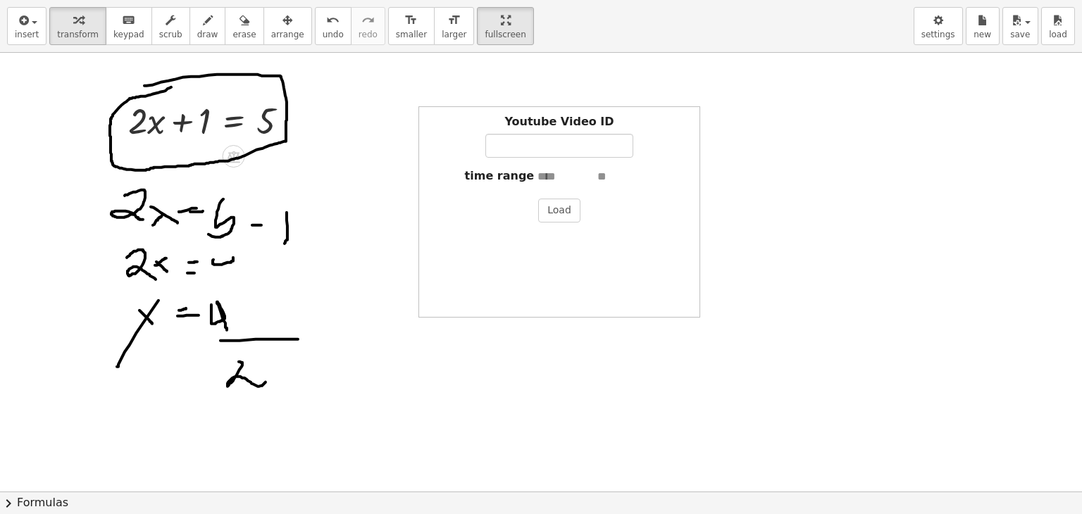
type input "*"
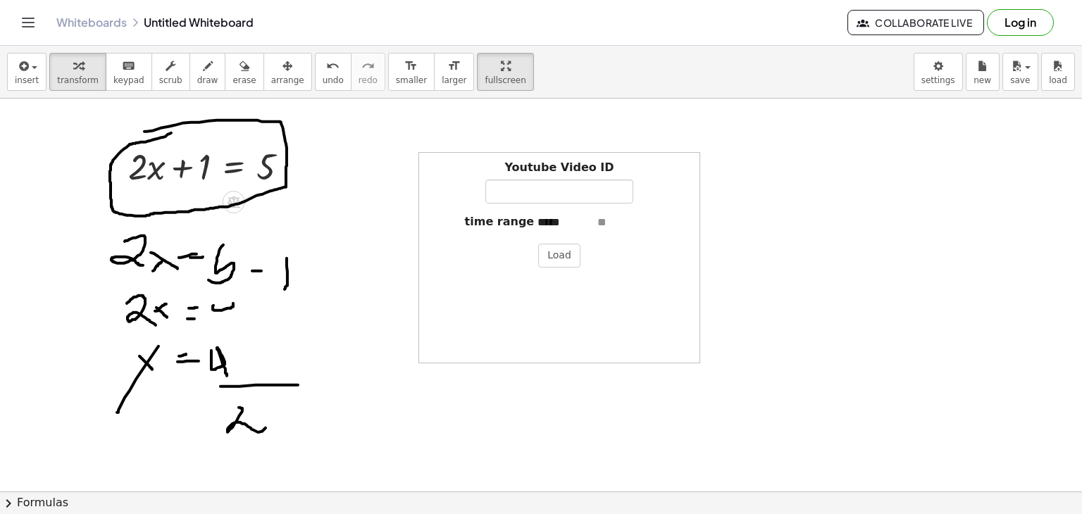
type input "*****"
click at [617, 218] on input "text" at bounding box center [625, 223] width 56 height 16
type input "****"
click at [560, 186] on input "Youtube Video ID" at bounding box center [559, 192] width 148 height 24
type input "**********"
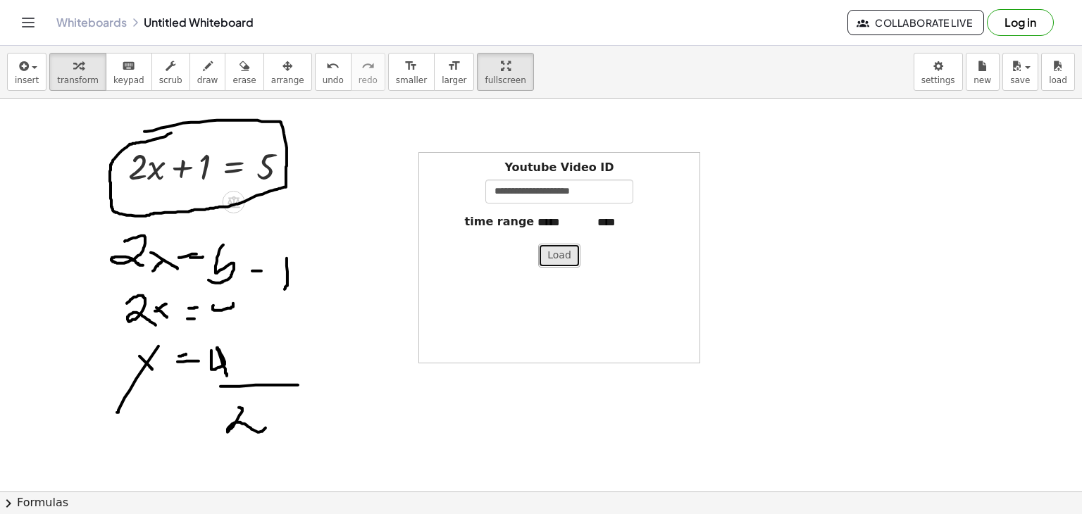
click at [549, 265] on button "Load" at bounding box center [559, 256] width 42 height 24
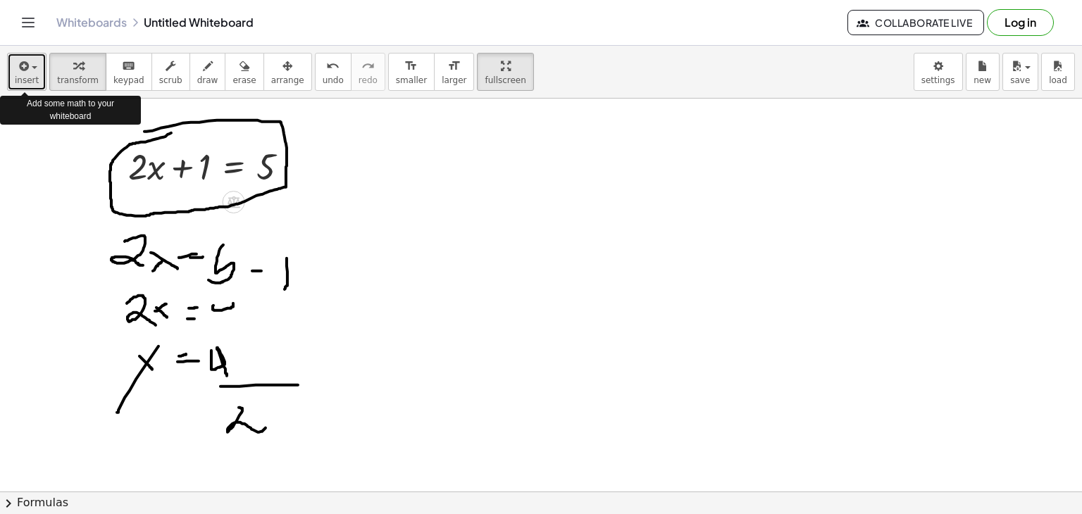
click at [28, 58] on div "button" at bounding box center [27, 65] width 24 height 17
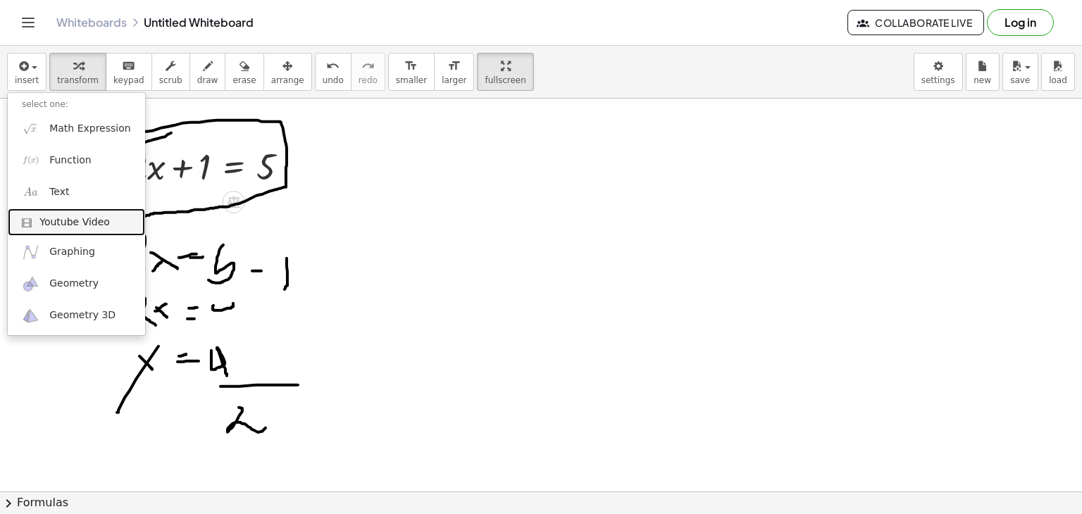
click at [60, 226] on span "Youtube Video" at bounding box center [74, 222] width 70 height 14
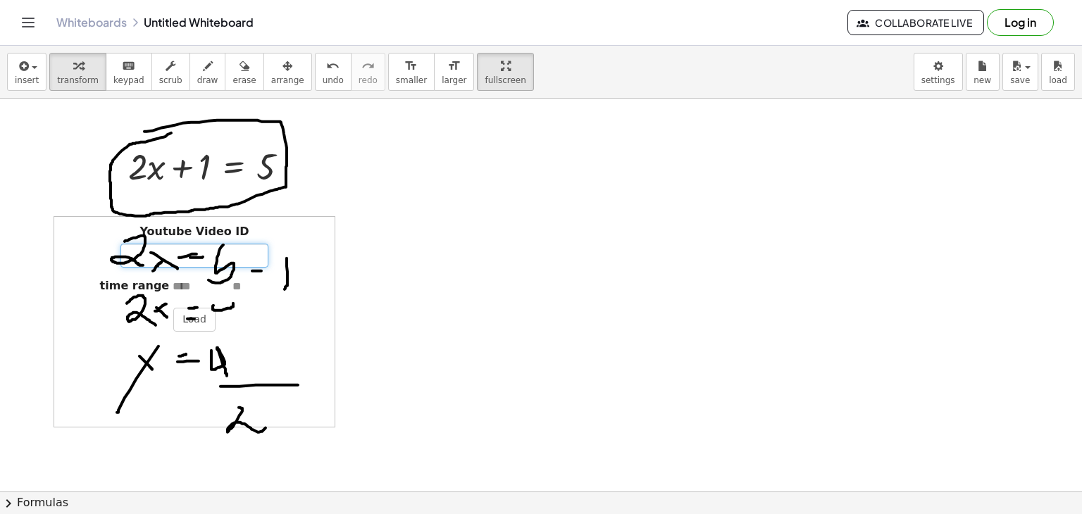
drag, startPoint x: 210, startPoint y: 260, endPoint x: 213, endPoint y: 240, distance: 19.9
click at [213, 240] on div "Youtube Video ID" at bounding box center [194, 246] width 266 height 44
click at [170, 253] on input "Youtube Video ID" at bounding box center [194, 256] width 148 height 24
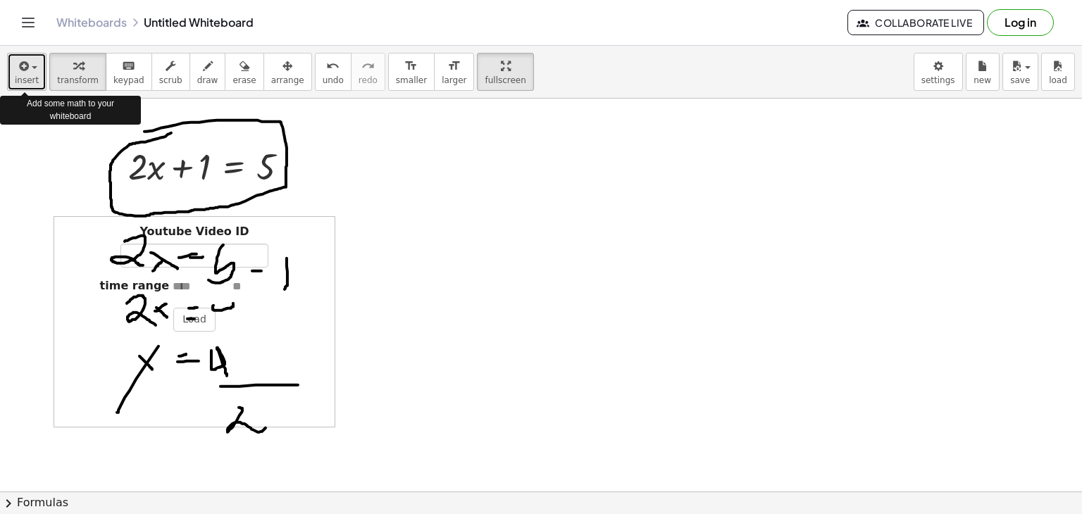
click at [38, 67] on button "insert" at bounding box center [26, 72] width 39 height 38
drag, startPoint x: 31, startPoint y: 71, endPoint x: 192, endPoint y: 73, distance: 160.6
click at [192, 73] on div "insert select one: Math Expression Function Text Youtube Video Graphing Geometr…" at bounding box center [541, 72] width 1082 height 53
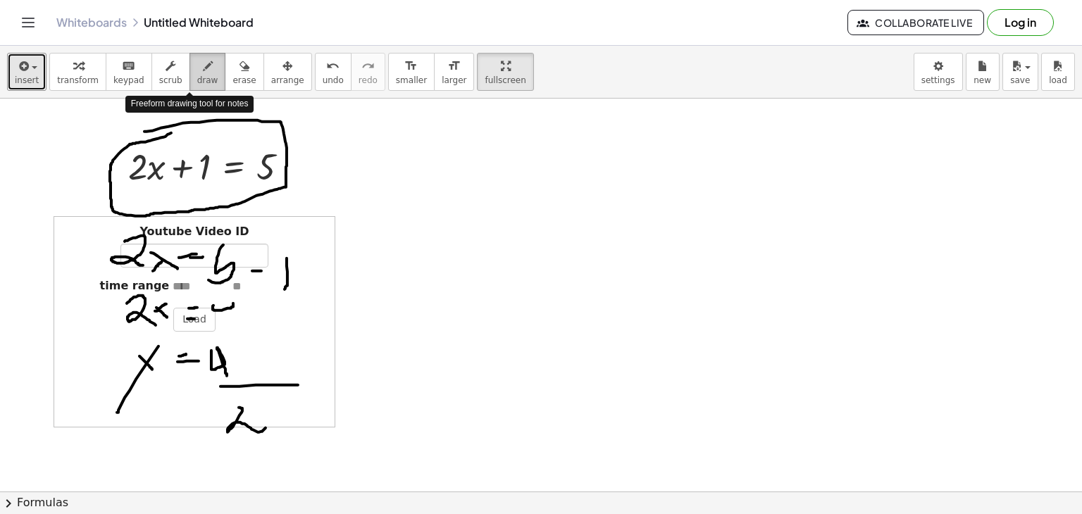
click at [203, 73] on icon "button" at bounding box center [208, 66] width 10 height 17
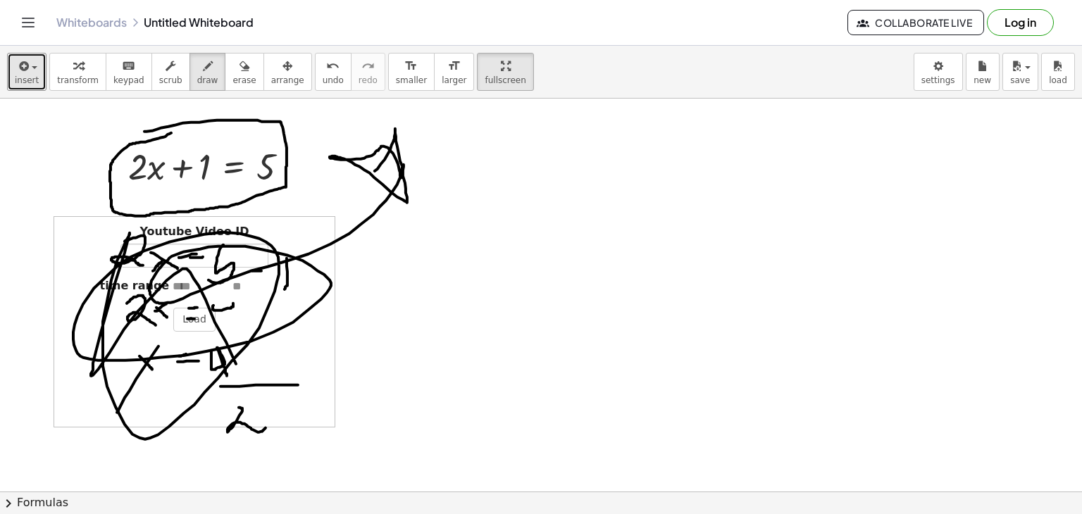
drag, startPoint x: 375, startPoint y: 170, endPoint x: 307, endPoint y: 342, distance: 184.7
click at [39, 80] on button "insert" at bounding box center [26, 72] width 39 height 38
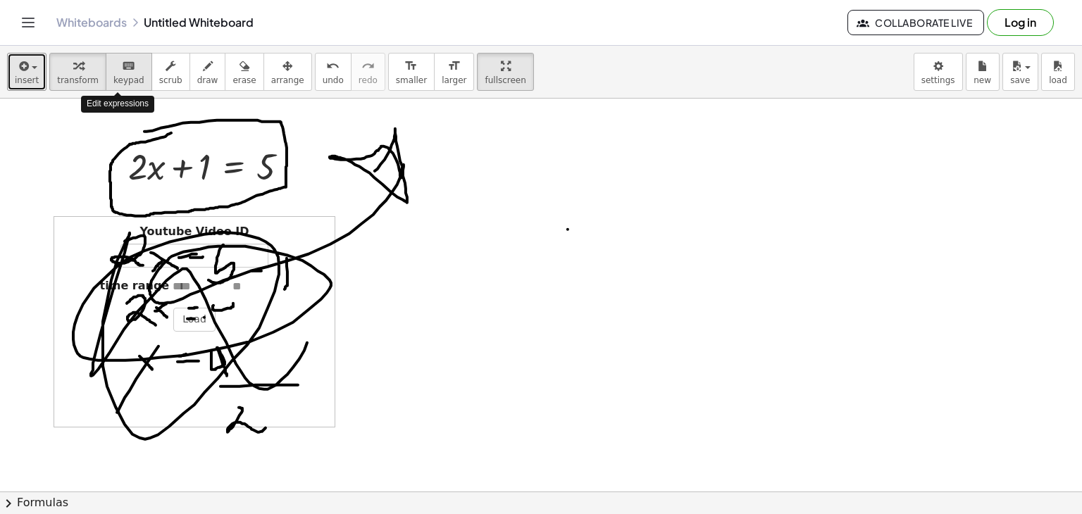
click at [125, 75] on span "keypad" at bounding box center [128, 80] width 31 height 10
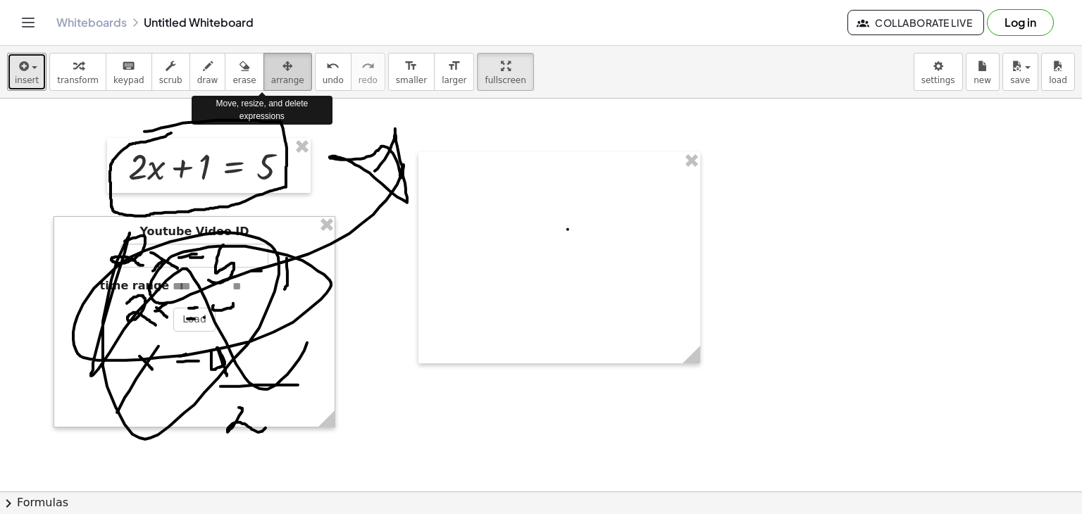
click at [271, 71] on div "button" at bounding box center [287, 65] width 33 height 17
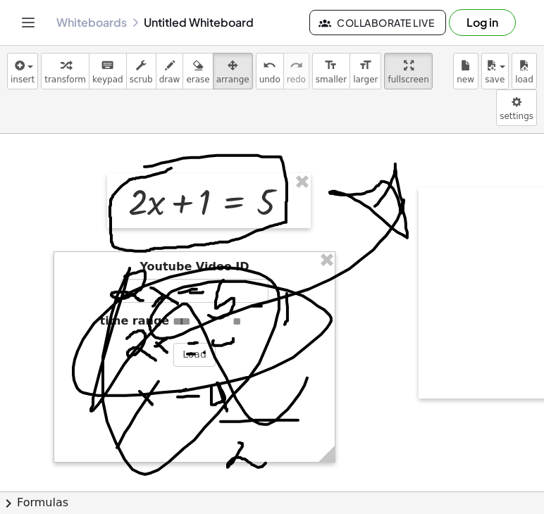
click at [27, 23] on icon "Toggle navigation" at bounding box center [28, 22] width 17 height 17
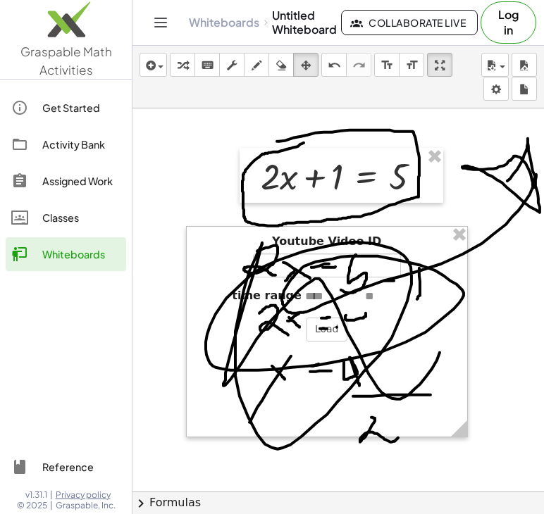
click at [78, 192] on link "Assigned Work" at bounding box center [66, 181] width 120 height 34
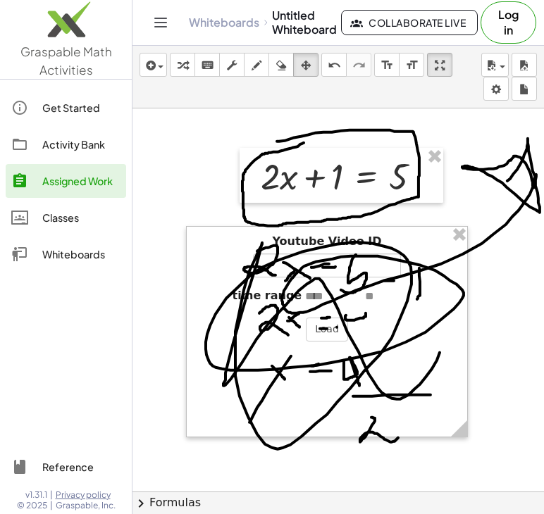
click at [82, 176] on div "Assigned Work" at bounding box center [81, 181] width 78 height 17
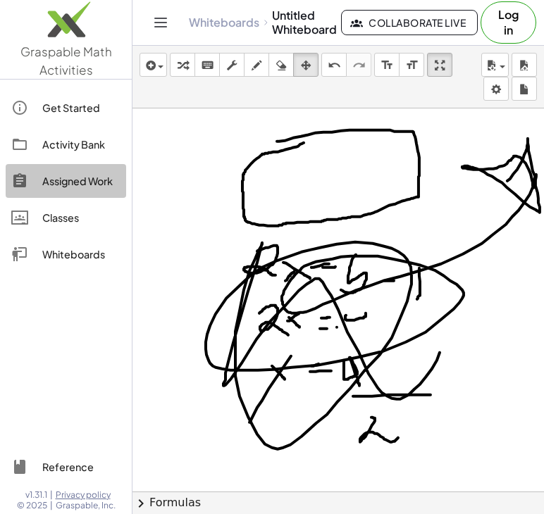
click at [51, 181] on div "Assigned Work" at bounding box center [81, 181] width 78 height 17
click at [98, 177] on div "Assigned Work" at bounding box center [81, 181] width 78 height 17
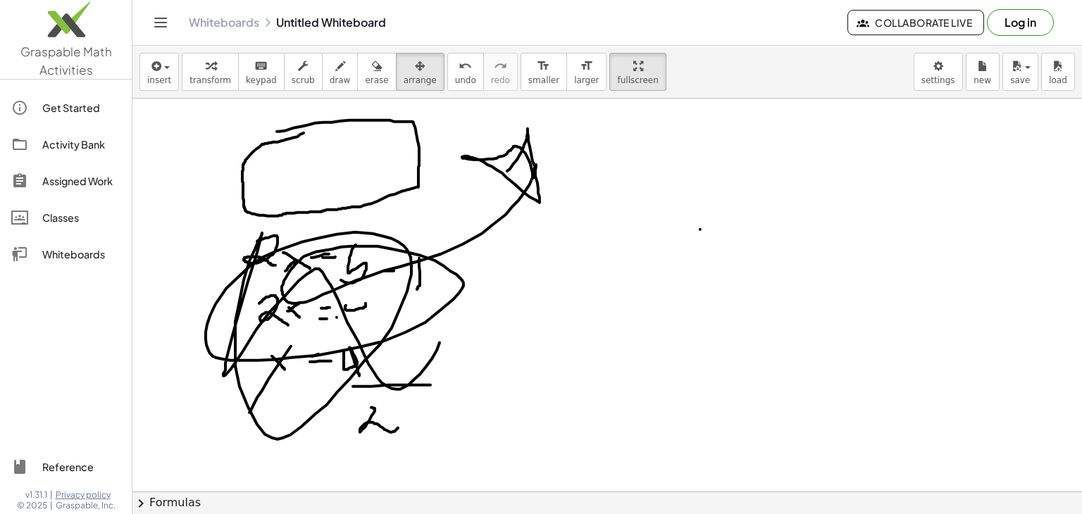
click at [944, 82] on body "Graspable Math Activities Get Started Activity Bank Assigned Work Classes White…" at bounding box center [541, 257] width 1082 height 514
click at [930, 69] on body "Graspable Math Activities Get Started Activity Bank Assigned Work Classes White…" at bounding box center [541, 257] width 1082 height 514
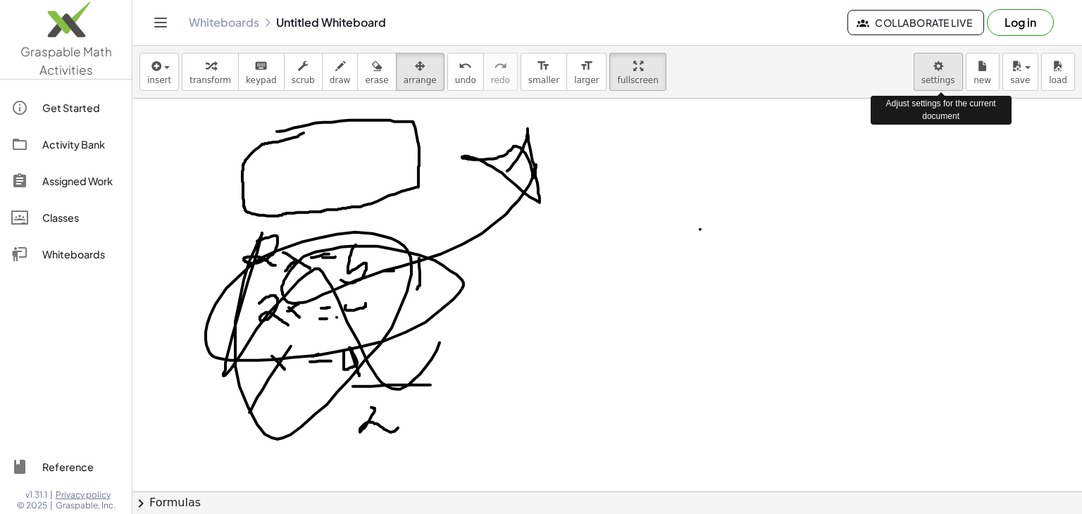
click at [946, 76] on body "Graspable Math Activities Get Started Activity Bank Assigned Work Classes White…" at bounding box center [541, 257] width 1082 height 514
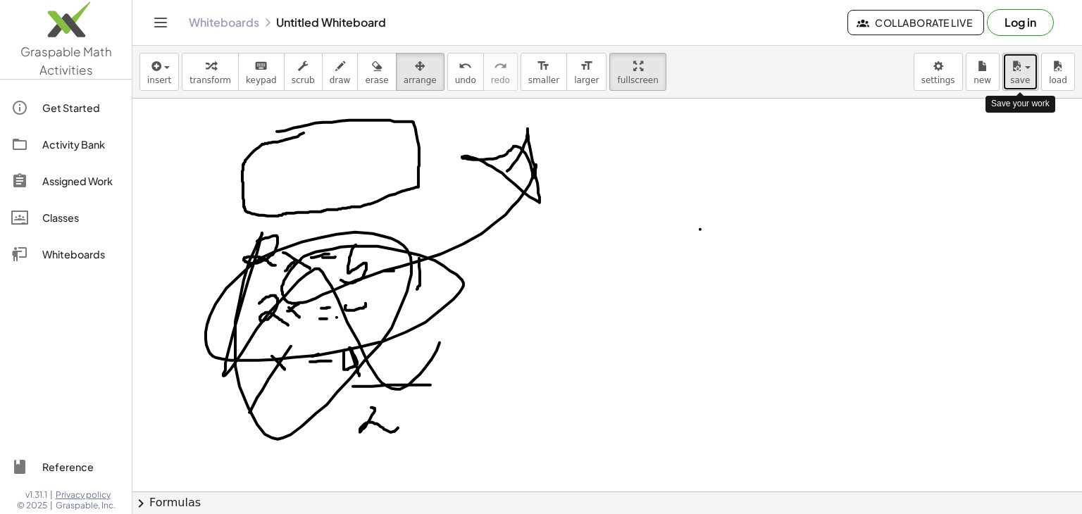
click at [1020, 76] on span "save" at bounding box center [1020, 80] width 20 height 10
click at [1020, 73] on icon "button" at bounding box center [1016, 66] width 13 height 17
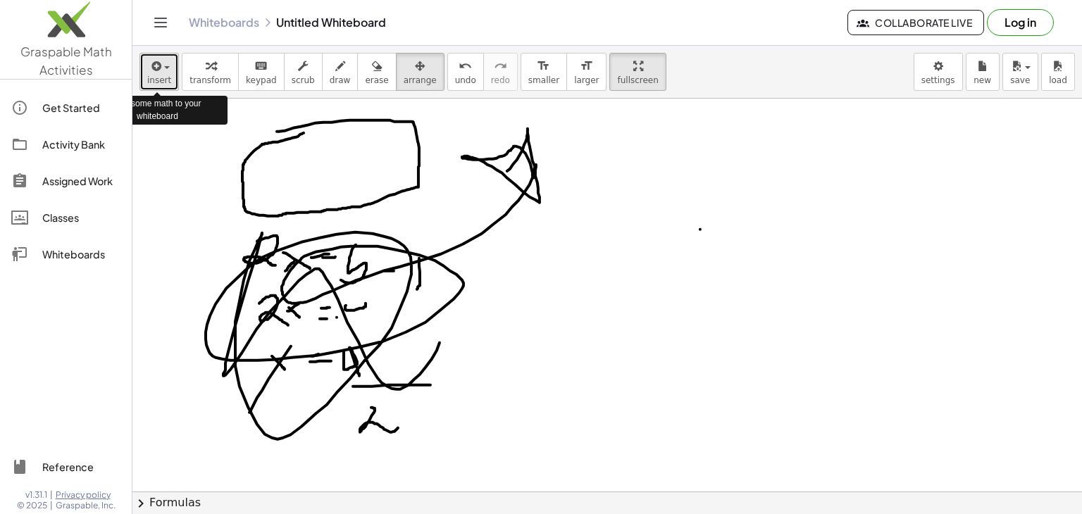
click at [154, 79] on span "insert" at bounding box center [159, 80] width 24 height 10
click at [169, 68] on button "insert" at bounding box center [158, 72] width 39 height 38
click at [161, 21] on icon "Toggle navigation" at bounding box center [160, 22] width 17 height 17
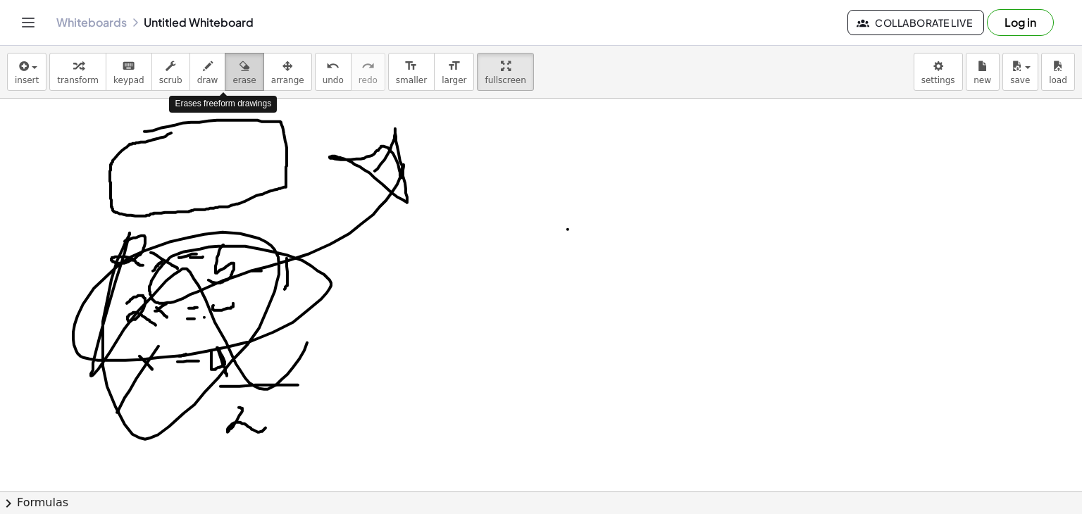
click at [232, 85] on span "erase" at bounding box center [243, 80] width 23 height 10
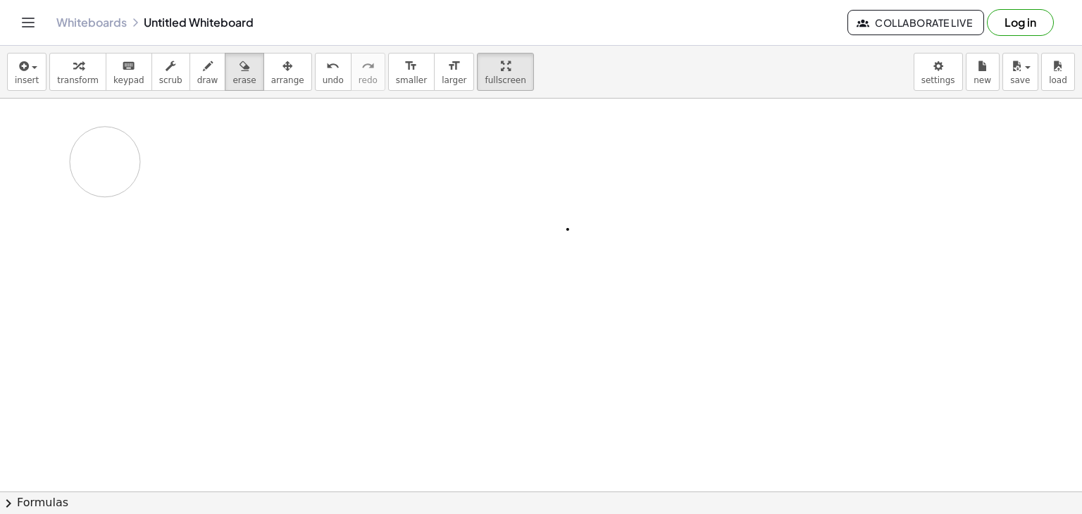
drag, startPoint x: 230, startPoint y: 158, endPoint x: 79, endPoint y: 306, distance: 211.6
click at [485, 77] on span "fullscreen" at bounding box center [505, 80] width 41 height 10
click at [8, 501] on span "chevron_right" at bounding box center [8, 503] width 17 height 17
